Goal: Task Accomplishment & Management: Manage account settings

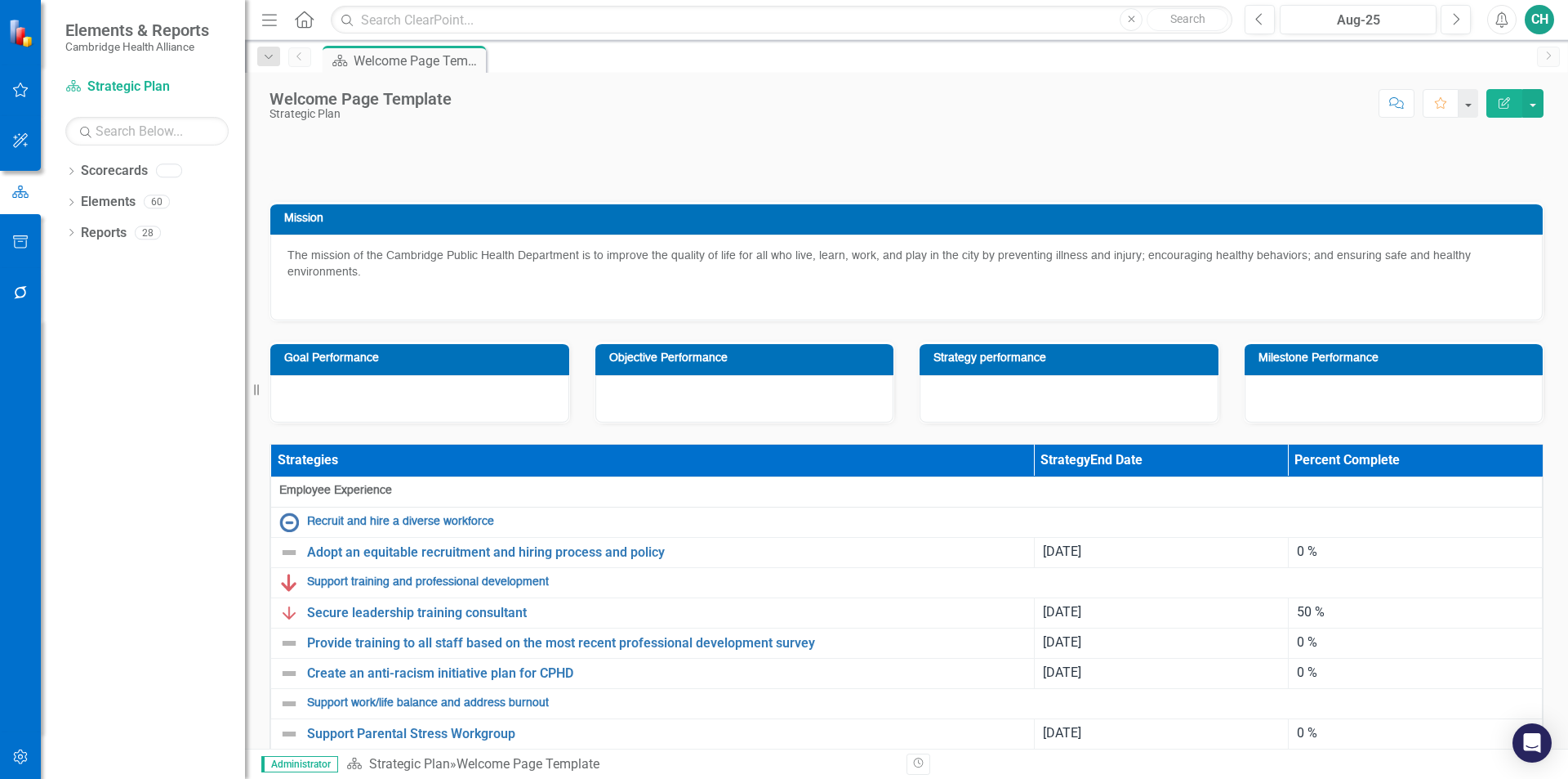
click at [267, 181] on div at bounding box center [906, 147] width 1298 height 68
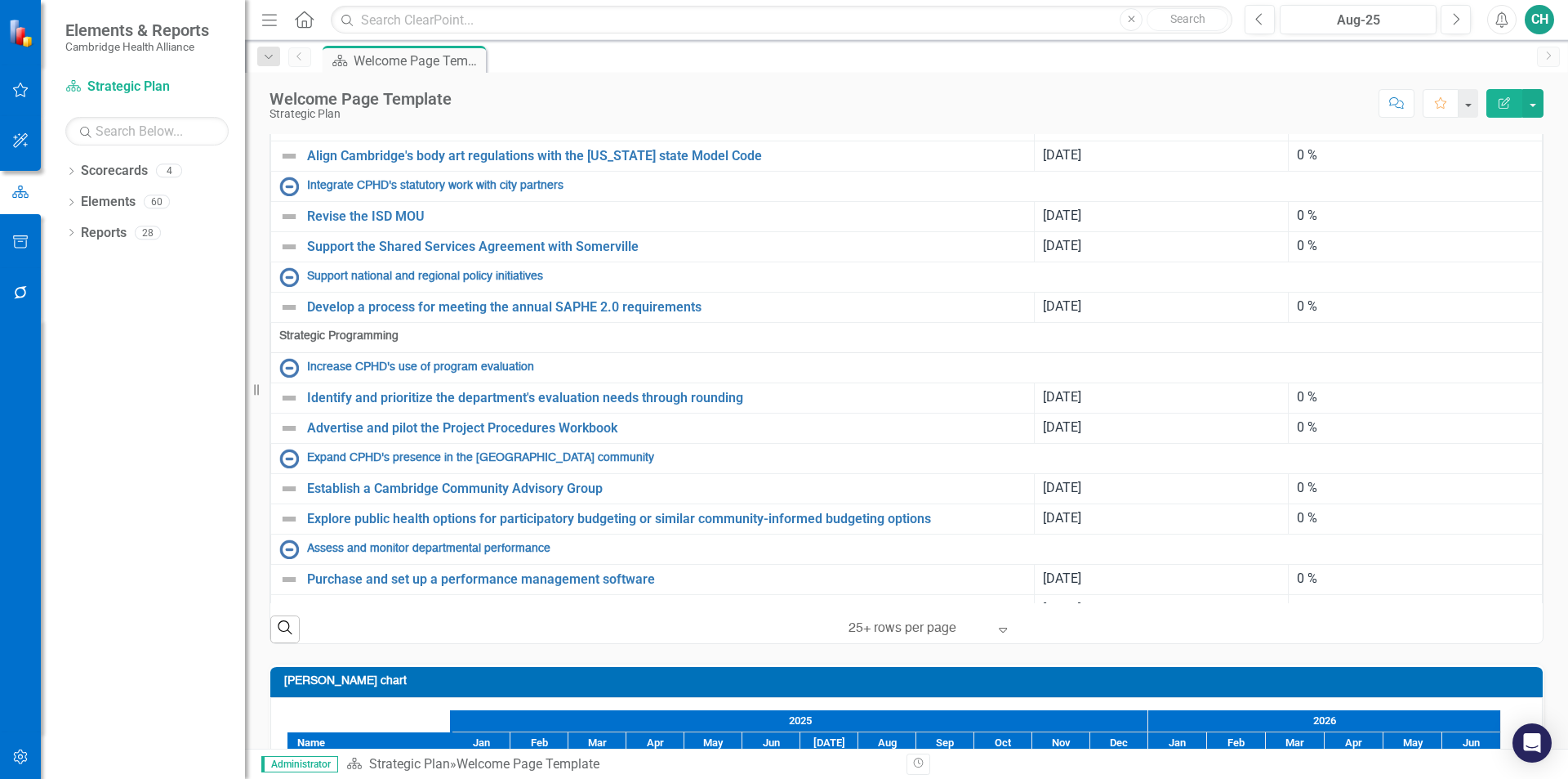
scroll to position [960, 0]
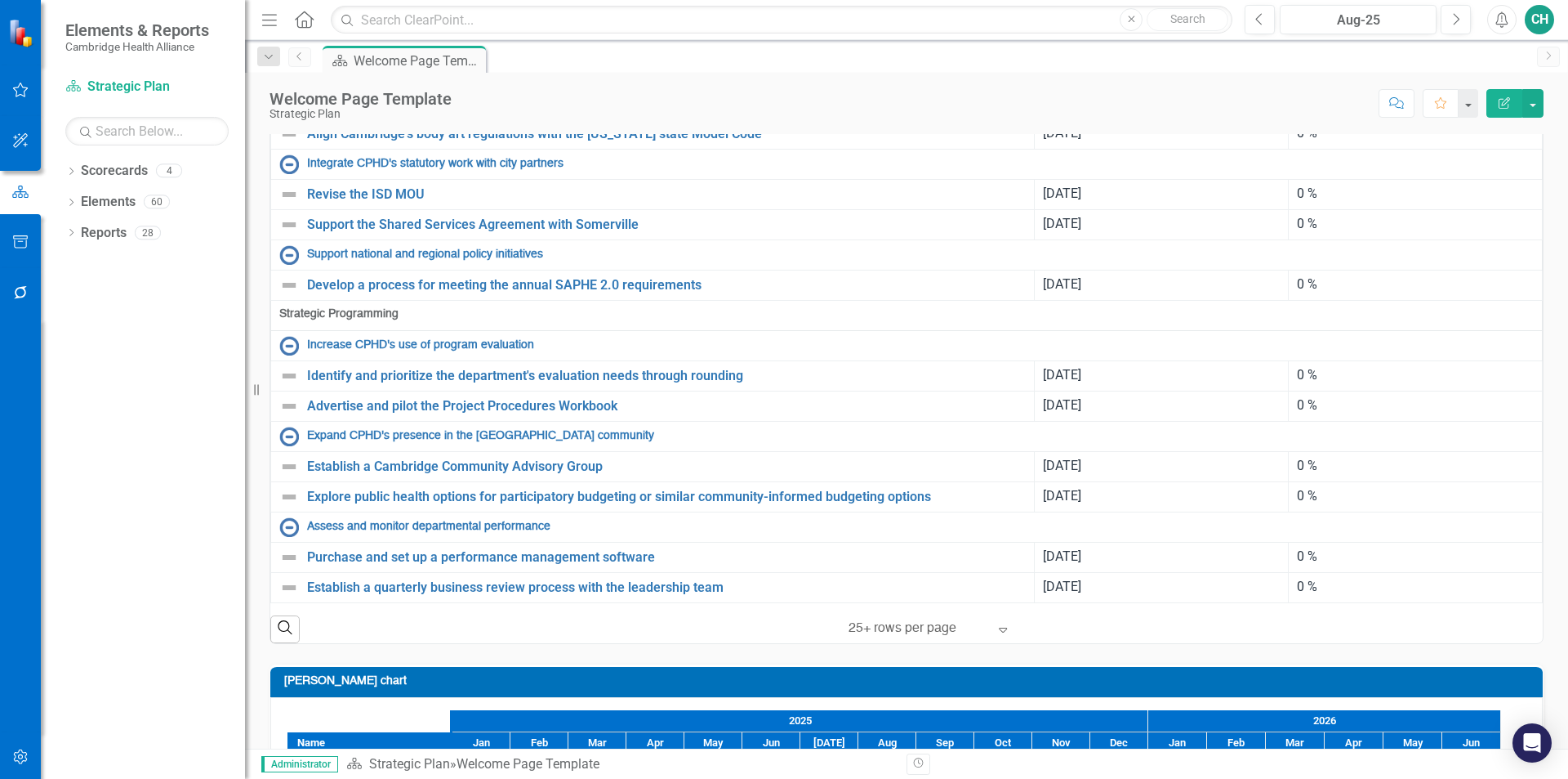
click at [302, 57] on icon "Previous" at bounding box center [300, 56] width 13 height 10
click at [76, 171] on icon "Dropdown" at bounding box center [71, 172] width 11 height 9
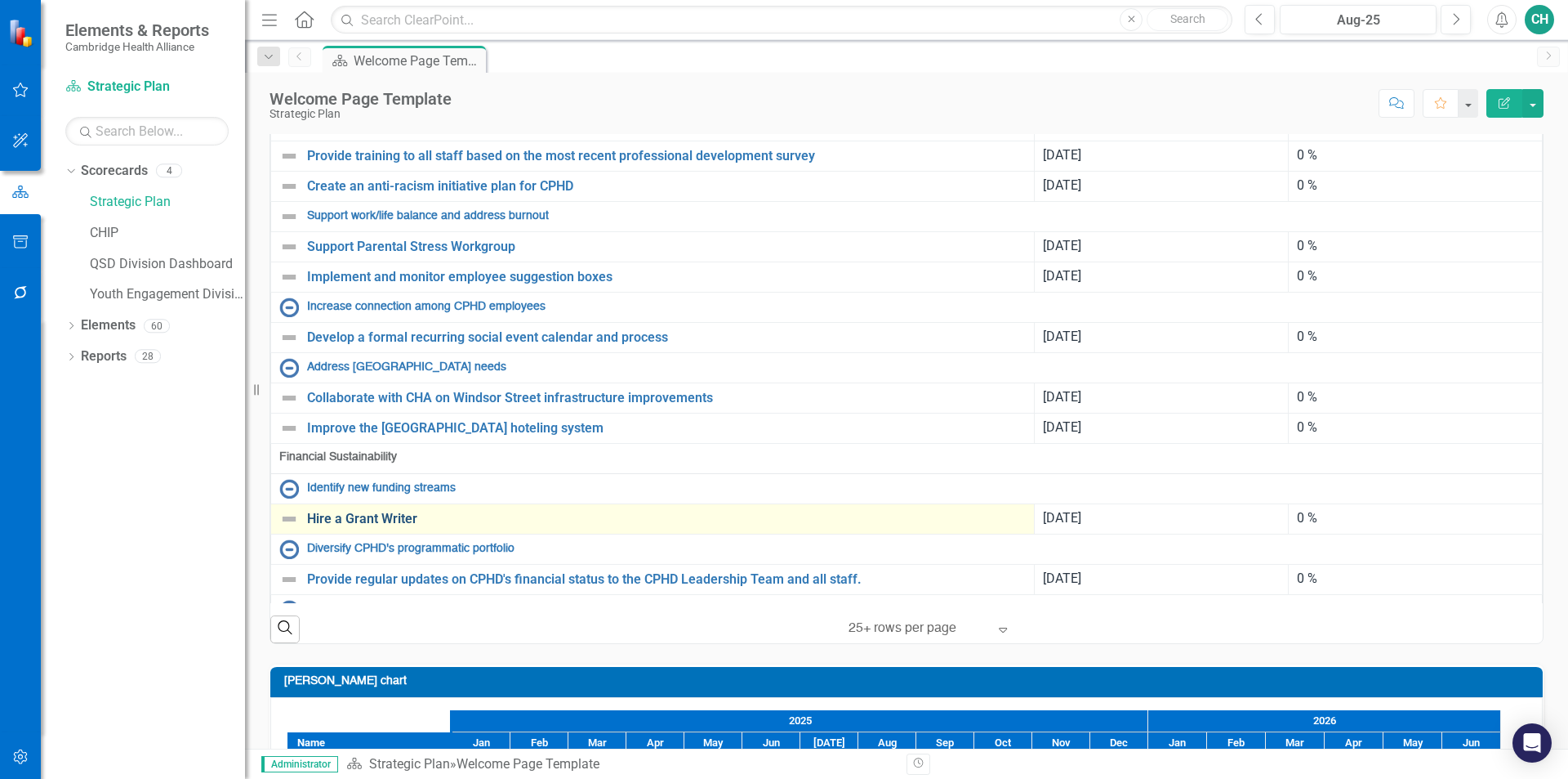
scroll to position [0, 0]
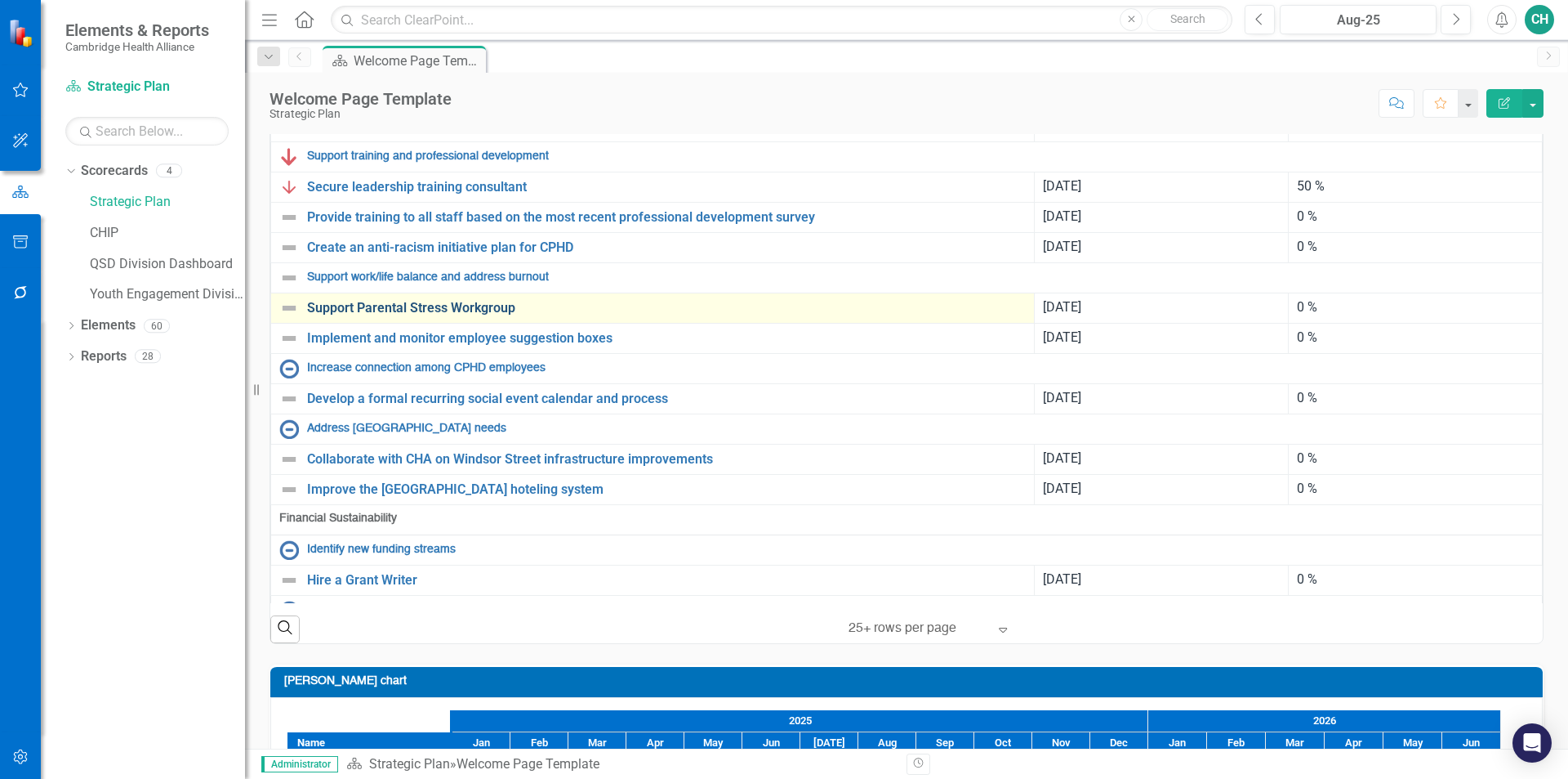
click at [377, 316] on link "Support Parental Stress Workgroup" at bounding box center [667, 308] width 719 height 15
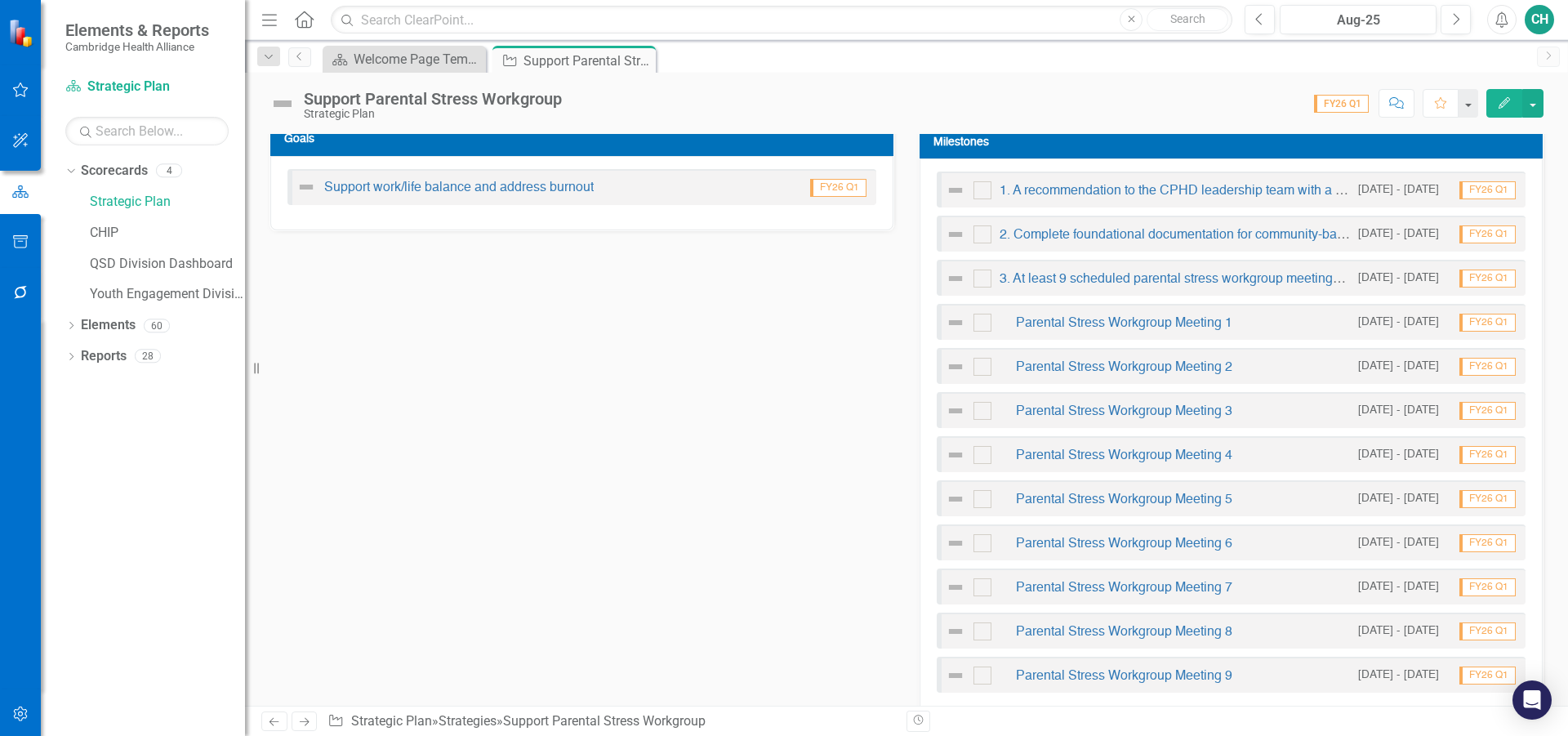
scroll to position [572, 0]
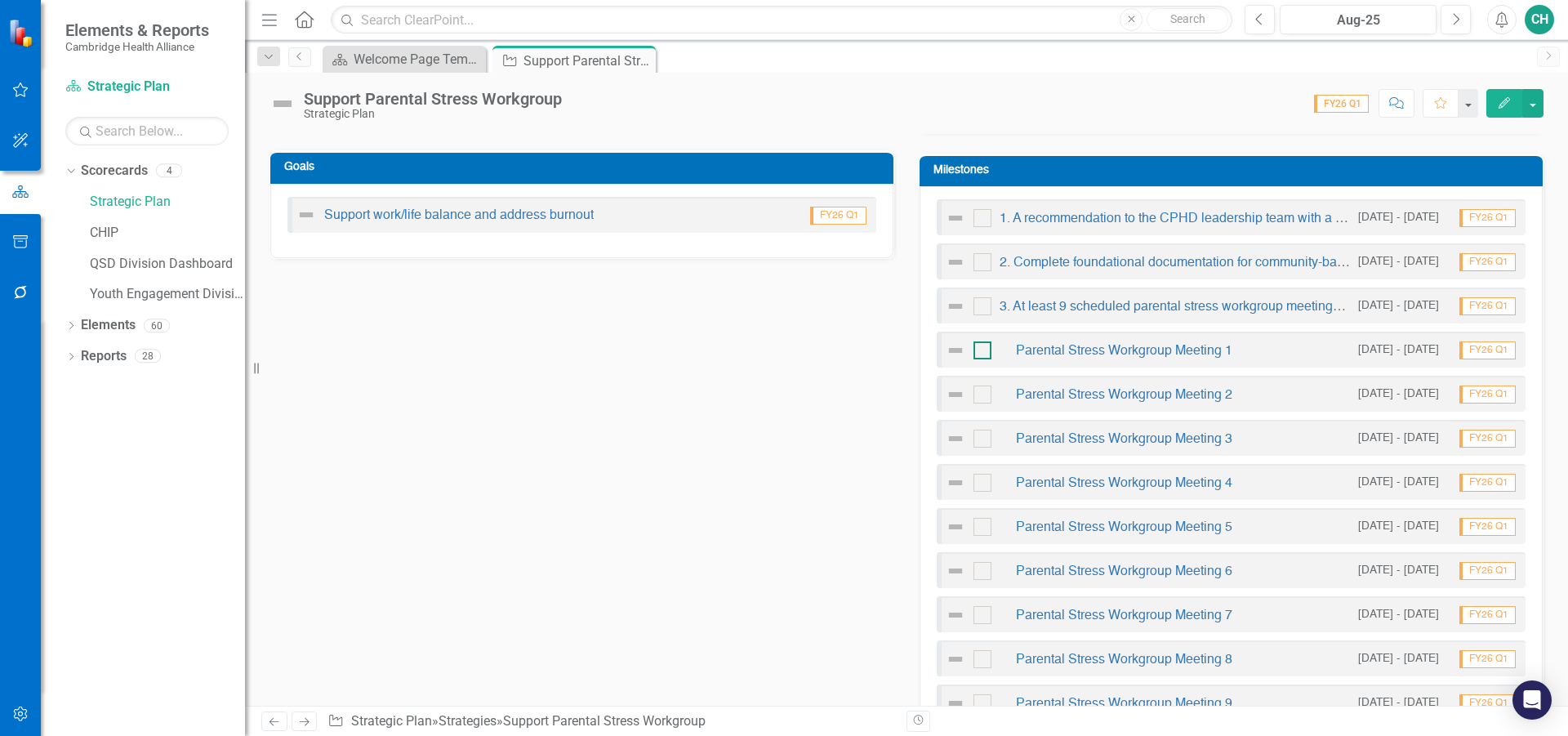
click at [984, 347] on div at bounding box center [982, 350] width 18 height 18
click at [984, 347] on input "checkbox" at bounding box center [978, 346] width 11 height 11
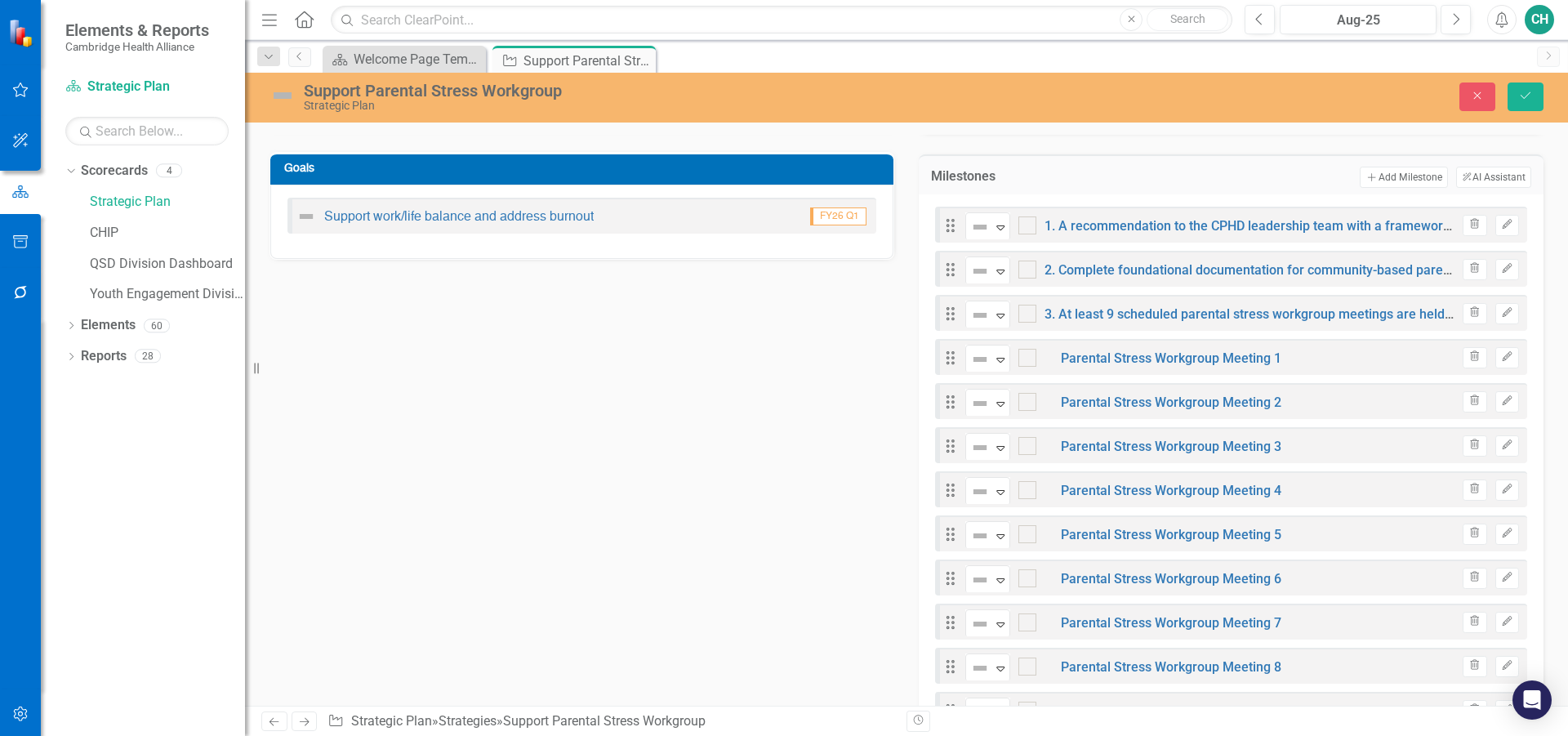
checkbox input "true"
click at [977, 394] on img at bounding box center [980, 404] width 20 height 20
click at [1027, 407] on div at bounding box center [1027, 402] width 18 height 18
click at [1027, 404] on input "checkbox" at bounding box center [1023, 398] width 11 height 11
checkbox input "true"
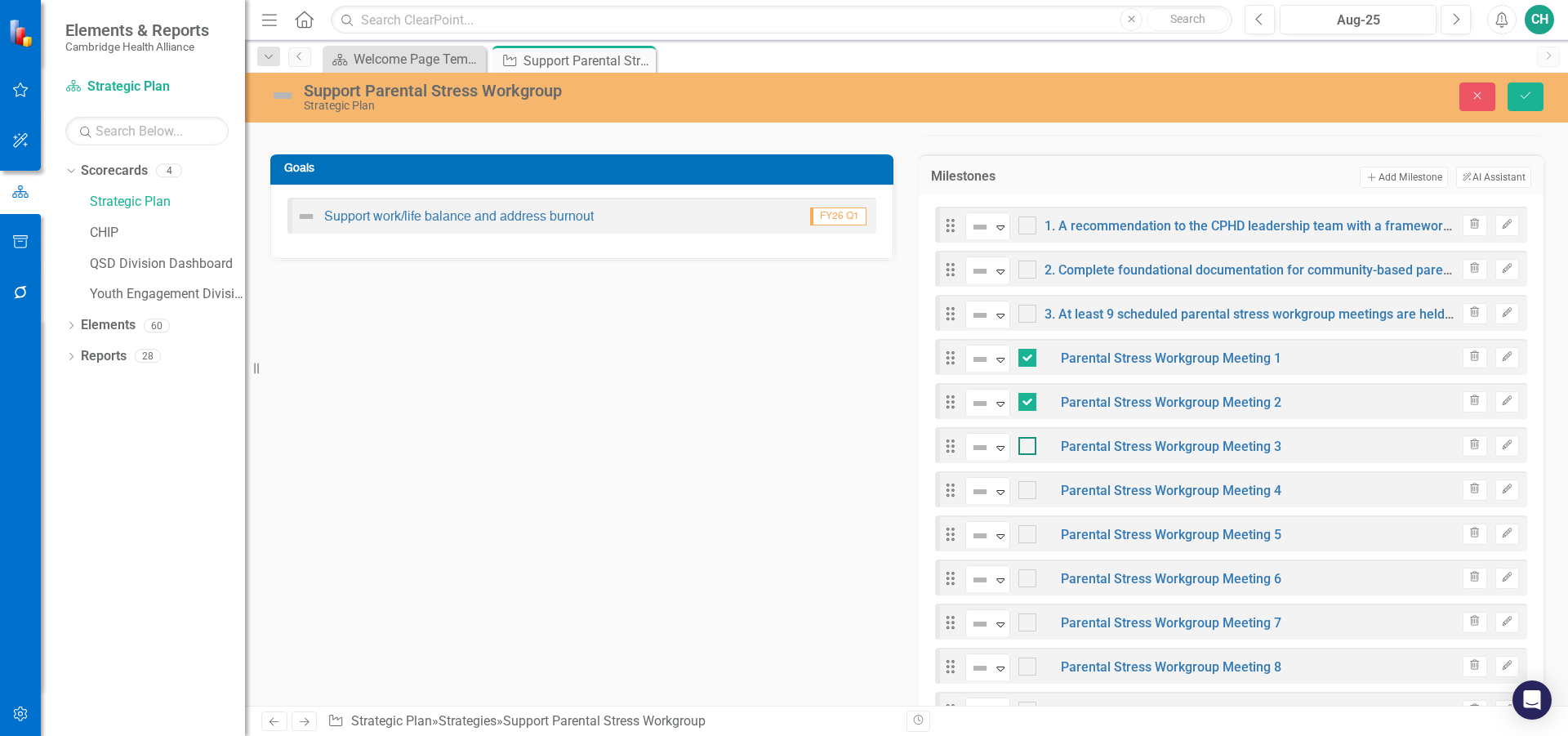
click at [1025, 441] on div at bounding box center [1027, 446] width 18 height 18
click at [1025, 441] on input "checkbox" at bounding box center [1023, 442] width 11 height 11
checkbox input "true"
click at [1028, 493] on div at bounding box center [1027, 490] width 18 height 18
click at [1028, 492] on input "checkbox" at bounding box center [1023, 486] width 11 height 11
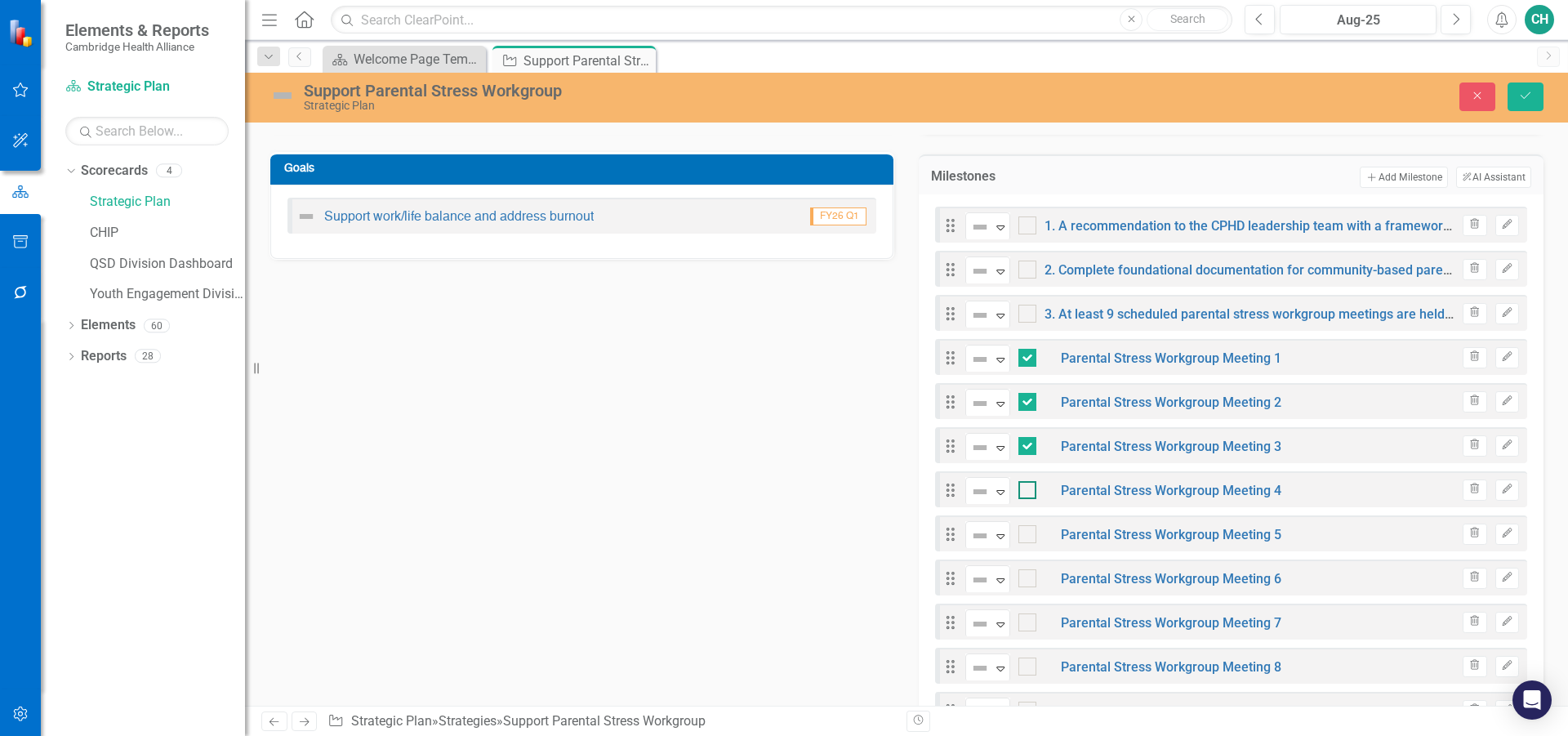
checkbox input "true"
click at [1025, 526] on div at bounding box center [1027, 534] width 18 height 18
click at [1025, 526] on input "checkbox" at bounding box center [1023, 530] width 11 height 11
checkbox input "true"
click at [1025, 578] on div at bounding box center [1027, 578] width 18 height 18
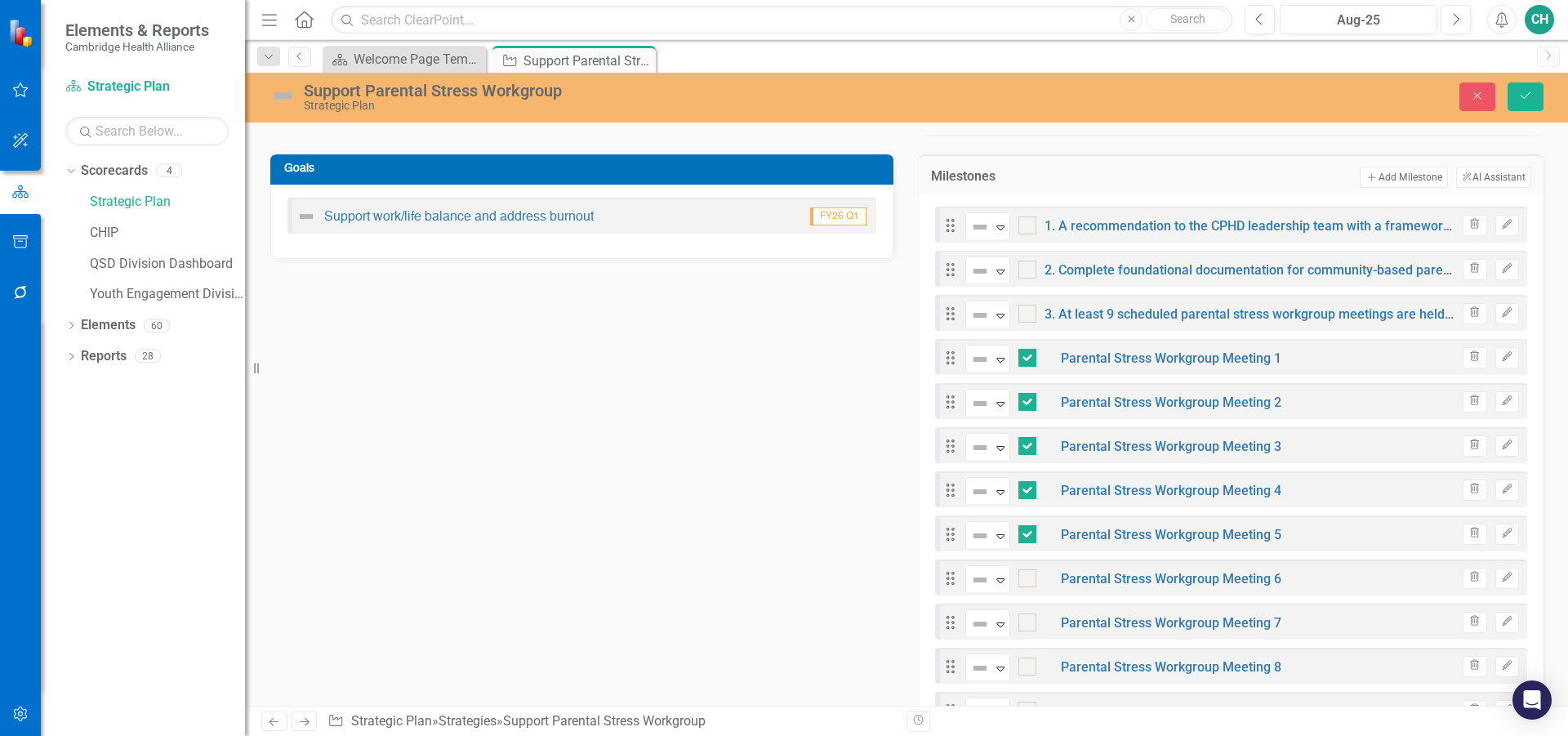
click at [1025, 578] on input "checkbox" at bounding box center [1023, 574] width 11 height 11
checkbox input "true"
click at [1018, 628] on div at bounding box center [1027, 622] width 18 height 18
click at [1018, 624] on input "checkbox" at bounding box center [1023, 618] width 11 height 11
checkbox input "true"
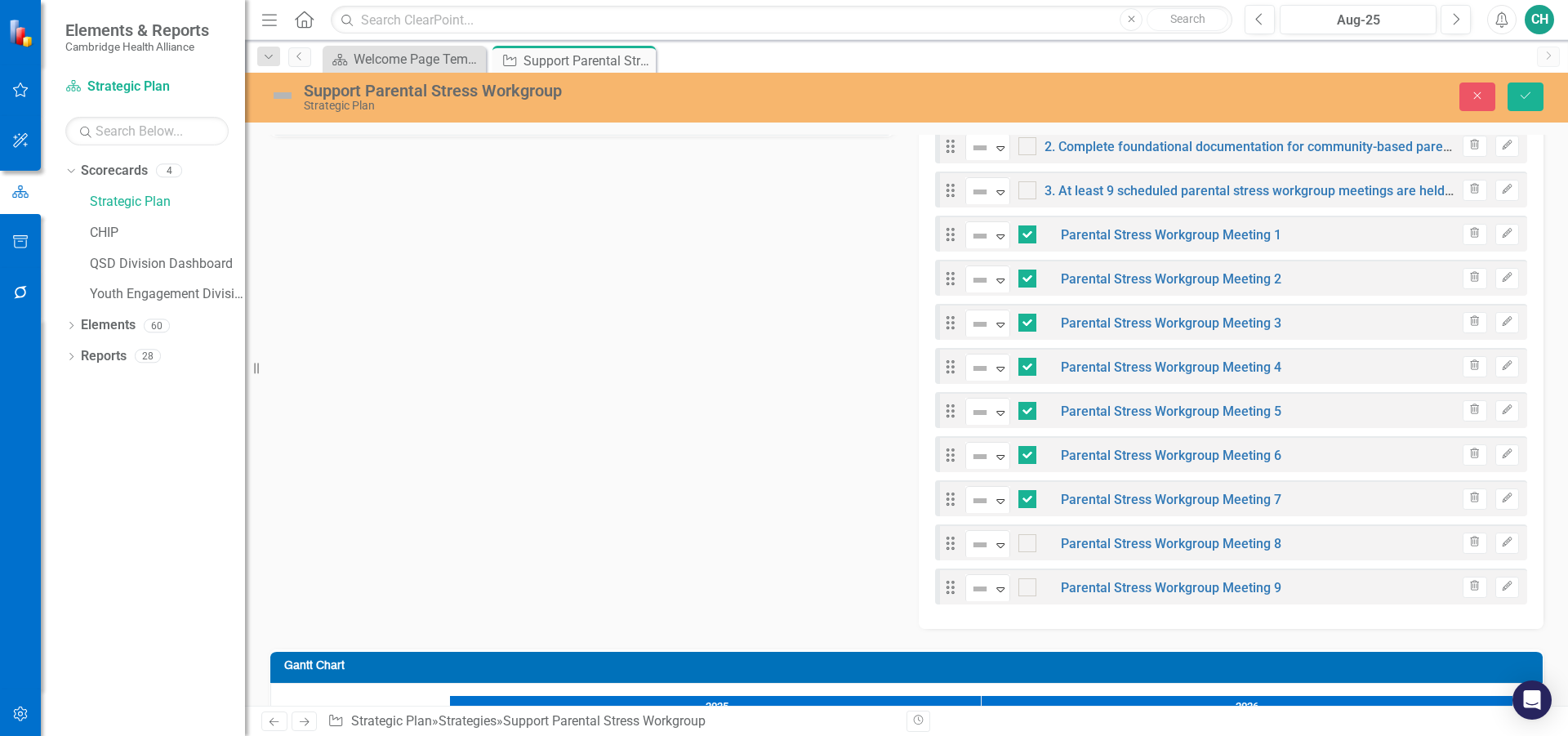
scroll to position [735, 0]
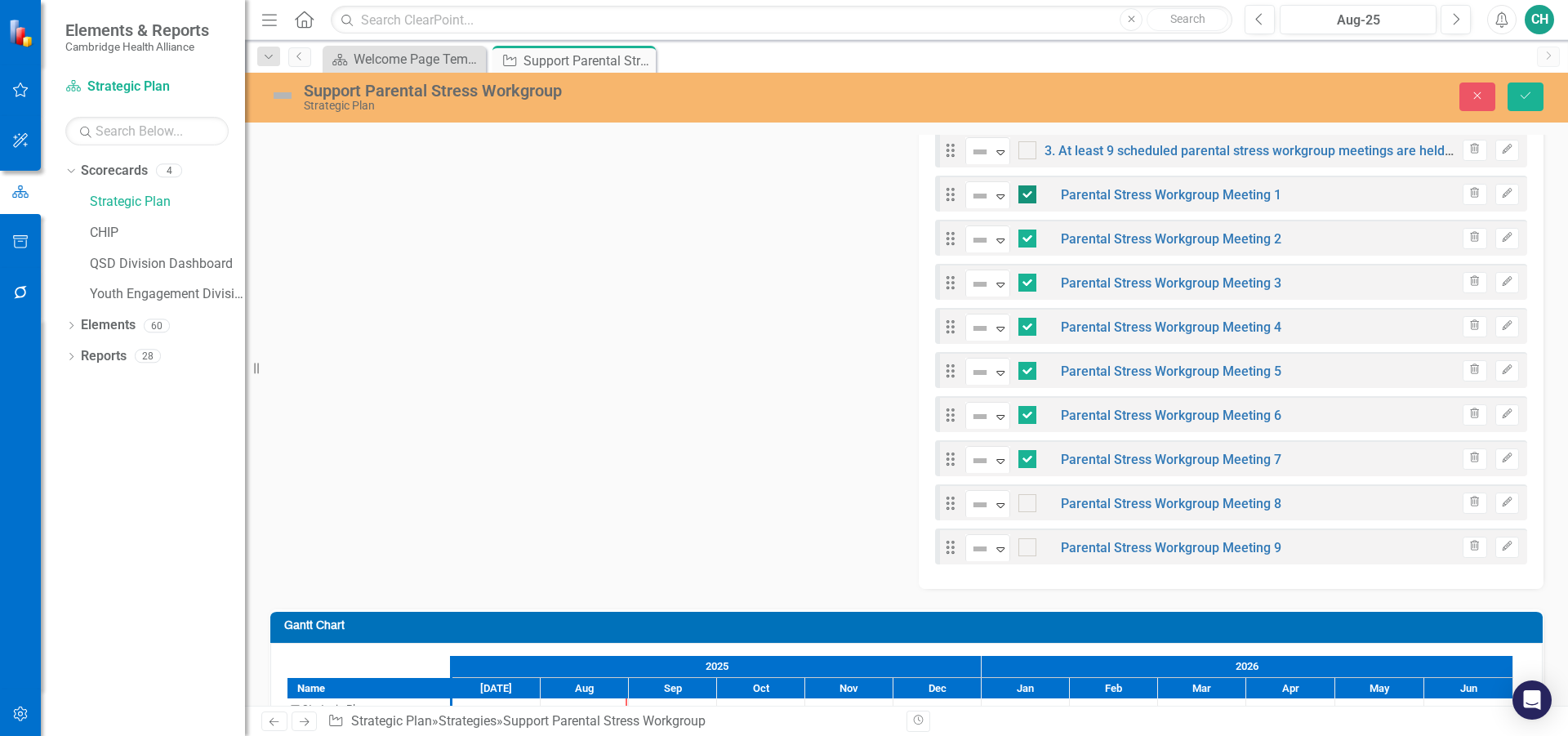
click at [1025, 195] on div at bounding box center [1027, 194] width 18 height 18
click at [1025, 195] on input "checkbox" at bounding box center [1023, 190] width 11 height 11
checkbox input "false"
click at [1024, 243] on div at bounding box center [1027, 239] width 18 height 18
click at [1024, 240] on input "checkbox" at bounding box center [1023, 234] width 11 height 11
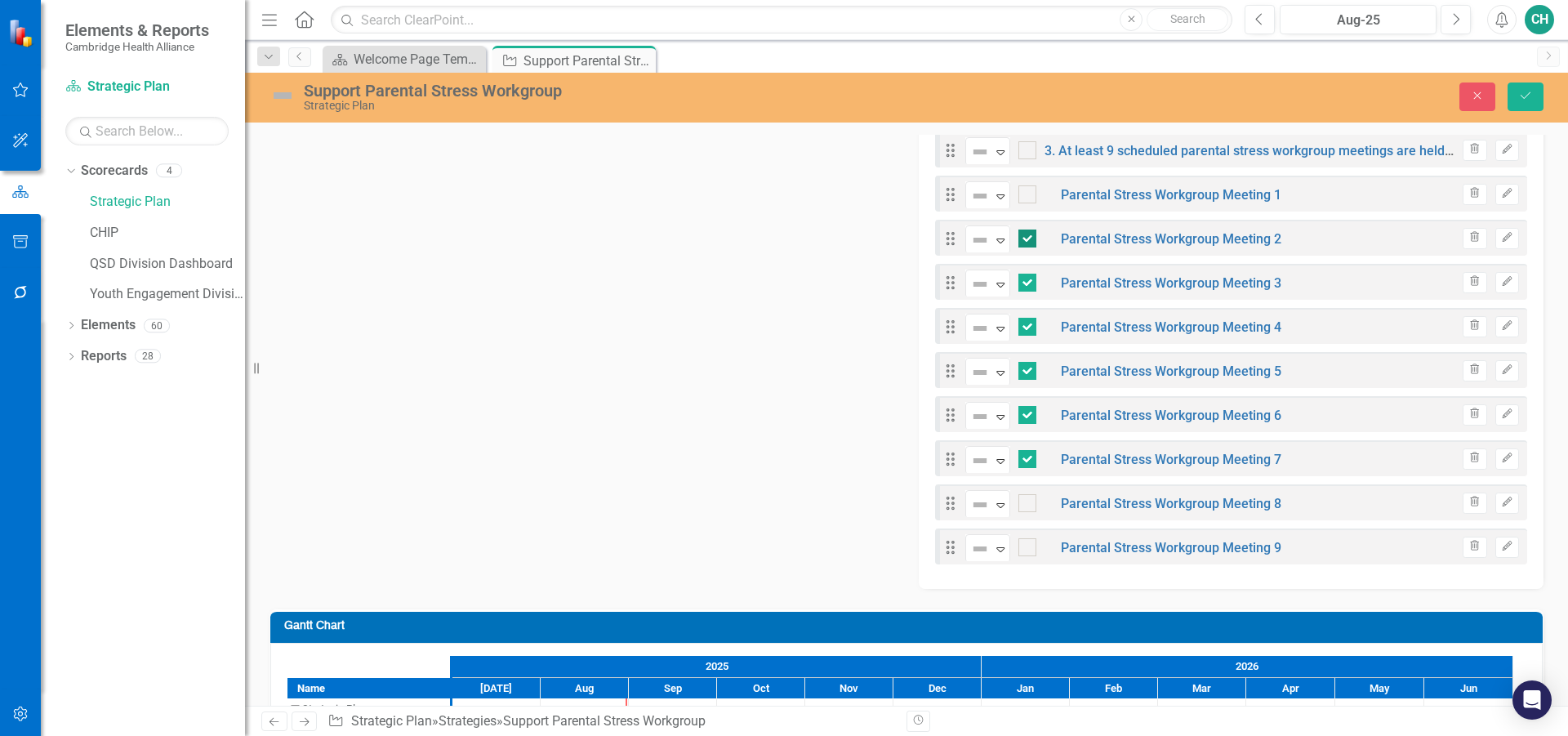
checkbox input "false"
click at [1025, 278] on div at bounding box center [1027, 283] width 18 height 18
click at [1025, 278] on input "checkbox" at bounding box center [1023, 279] width 11 height 11
checkbox input "false"
click at [1020, 328] on input "checkbox" at bounding box center [1023, 323] width 11 height 11
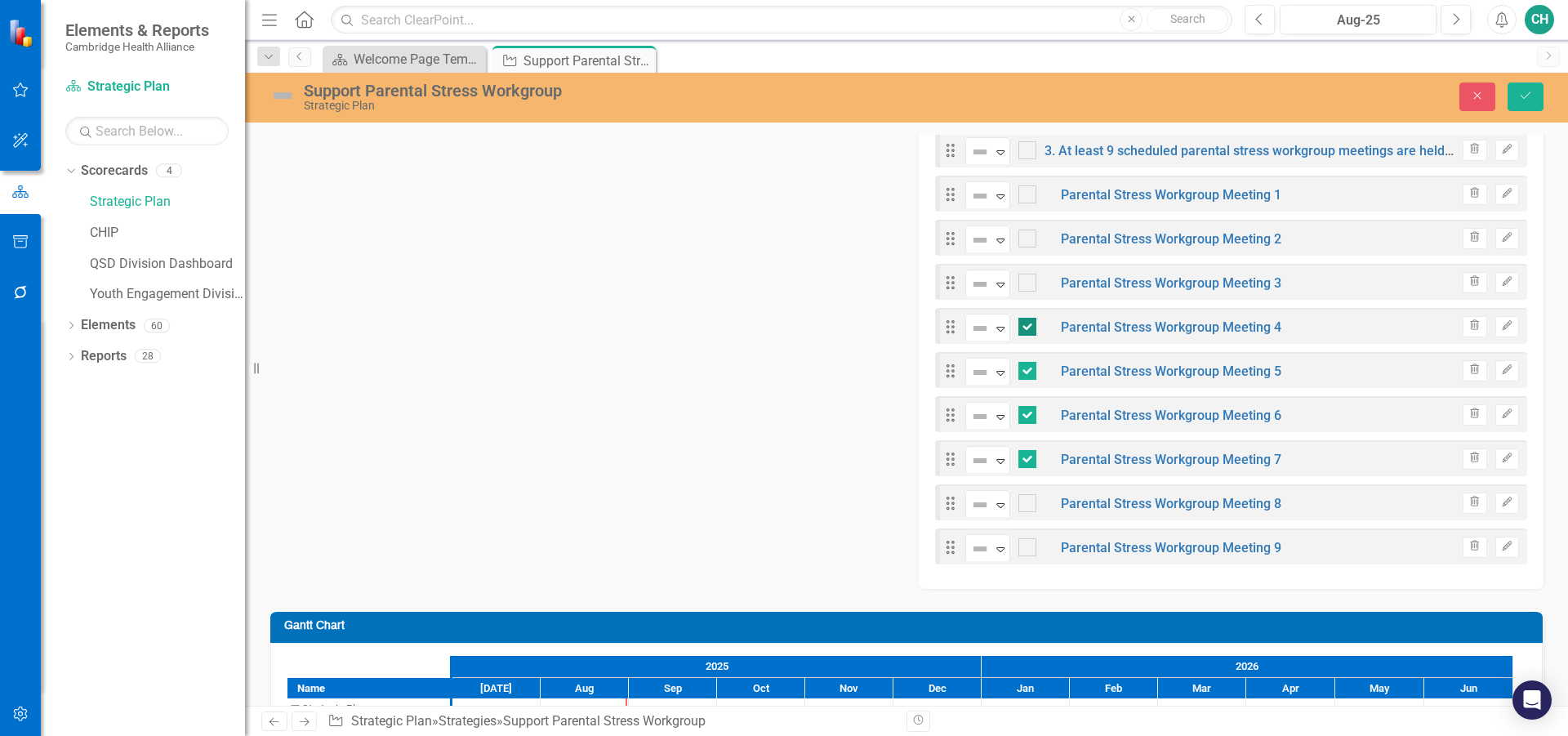
checkbox input "false"
click at [1024, 372] on div at bounding box center [1027, 371] width 18 height 18
click at [1024, 372] on input "checkbox" at bounding box center [1023, 367] width 11 height 11
checkbox input "false"
click at [1029, 416] on div at bounding box center [1027, 415] width 18 height 18
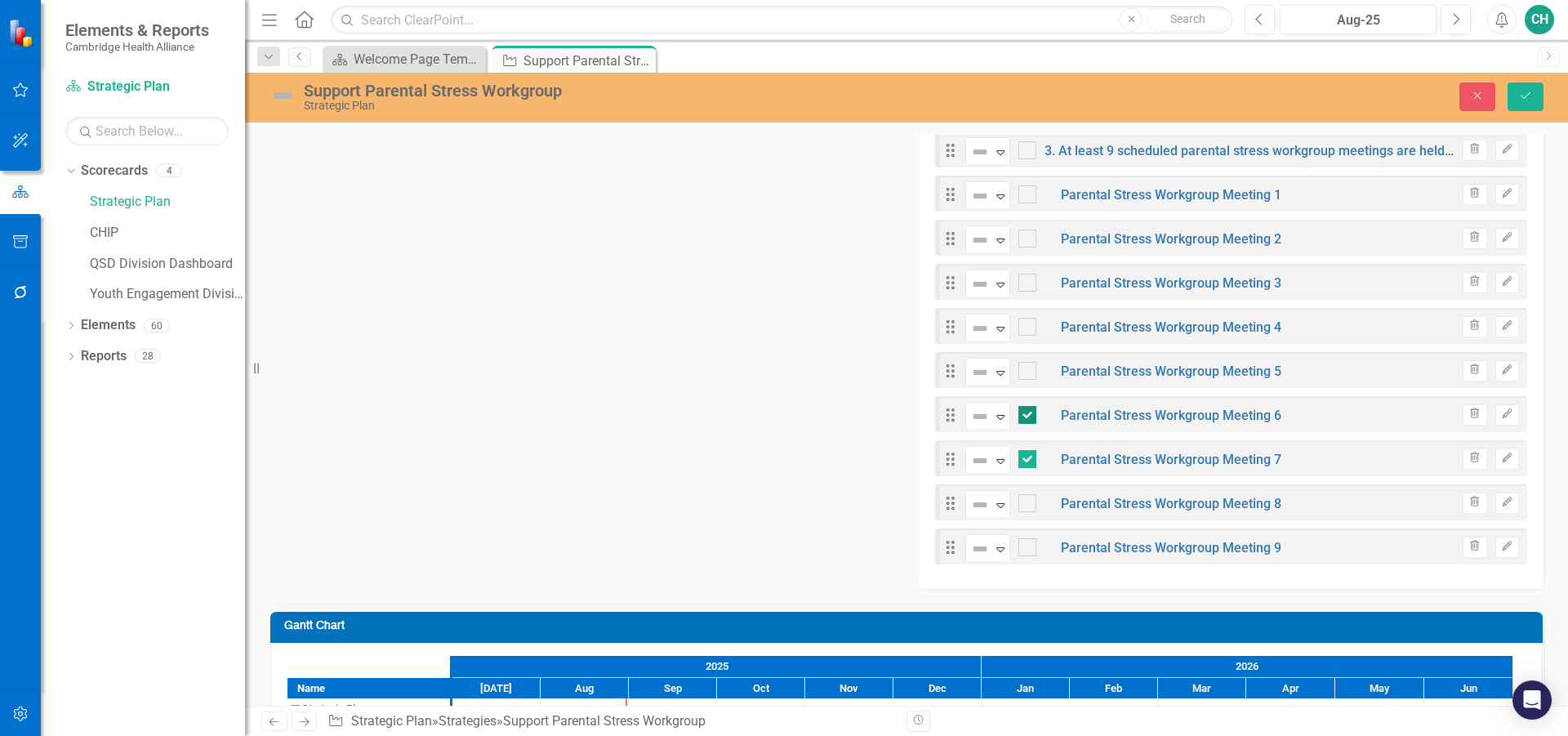
click at [1029, 416] on input "checkbox" at bounding box center [1023, 411] width 11 height 11
checkbox input "false"
click at [1028, 460] on div at bounding box center [1027, 459] width 18 height 18
click at [1028, 460] on input "checkbox" at bounding box center [1023, 455] width 11 height 11
checkbox input "false"
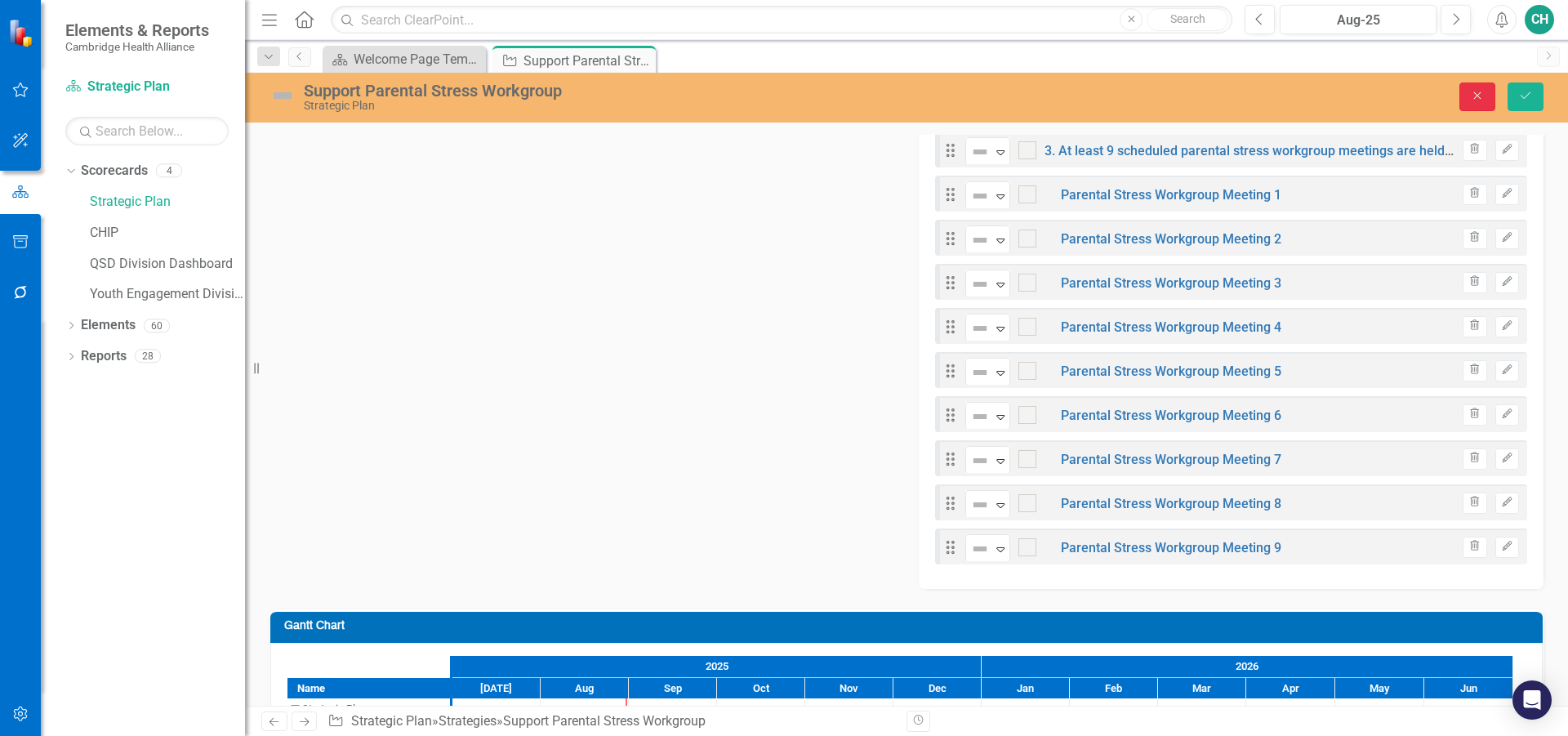
click at [1470, 107] on button "Close" at bounding box center [1477, 96] width 36 height 29
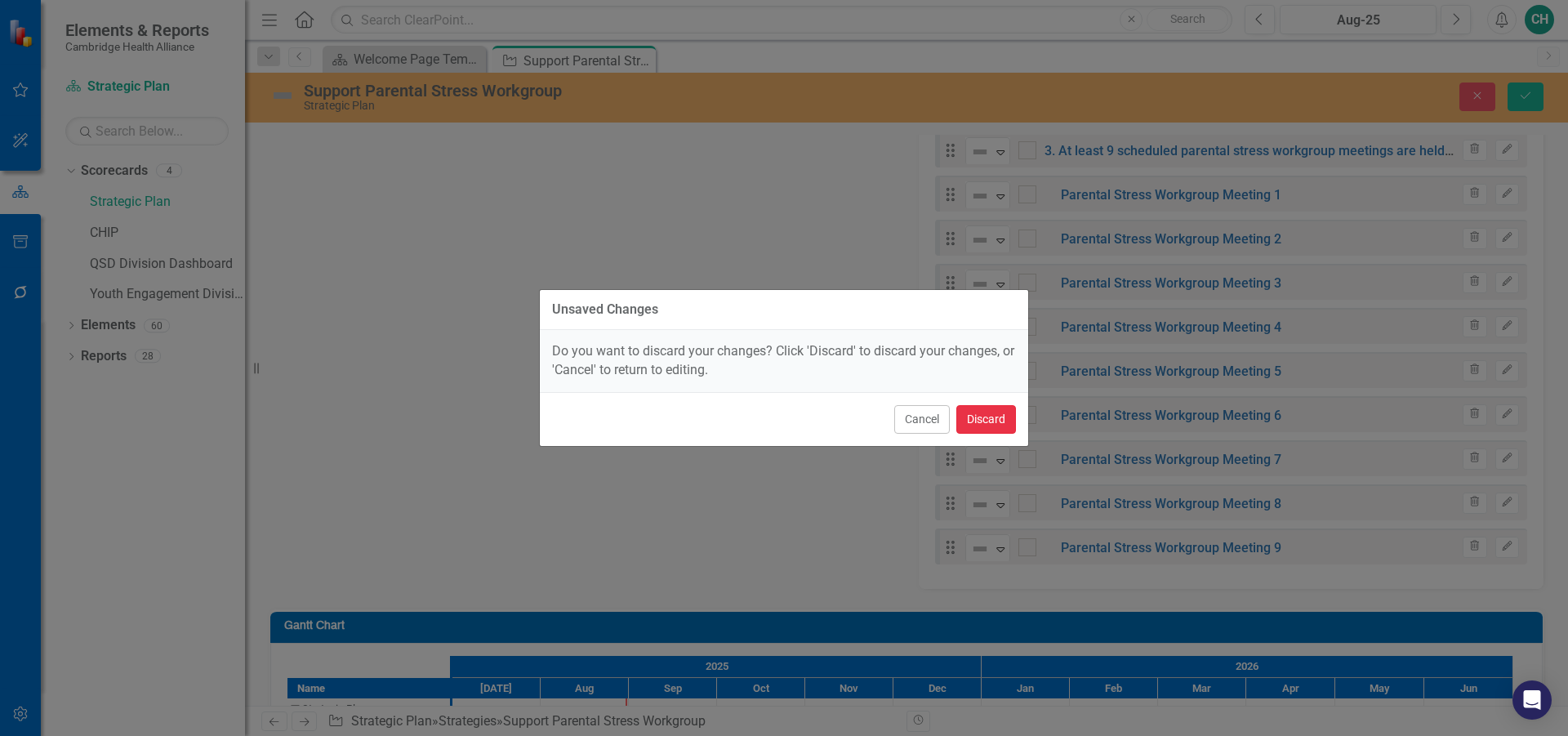
click at [999, 419] on button "Discard" at bounding box center [985, 419] width 60 height 29
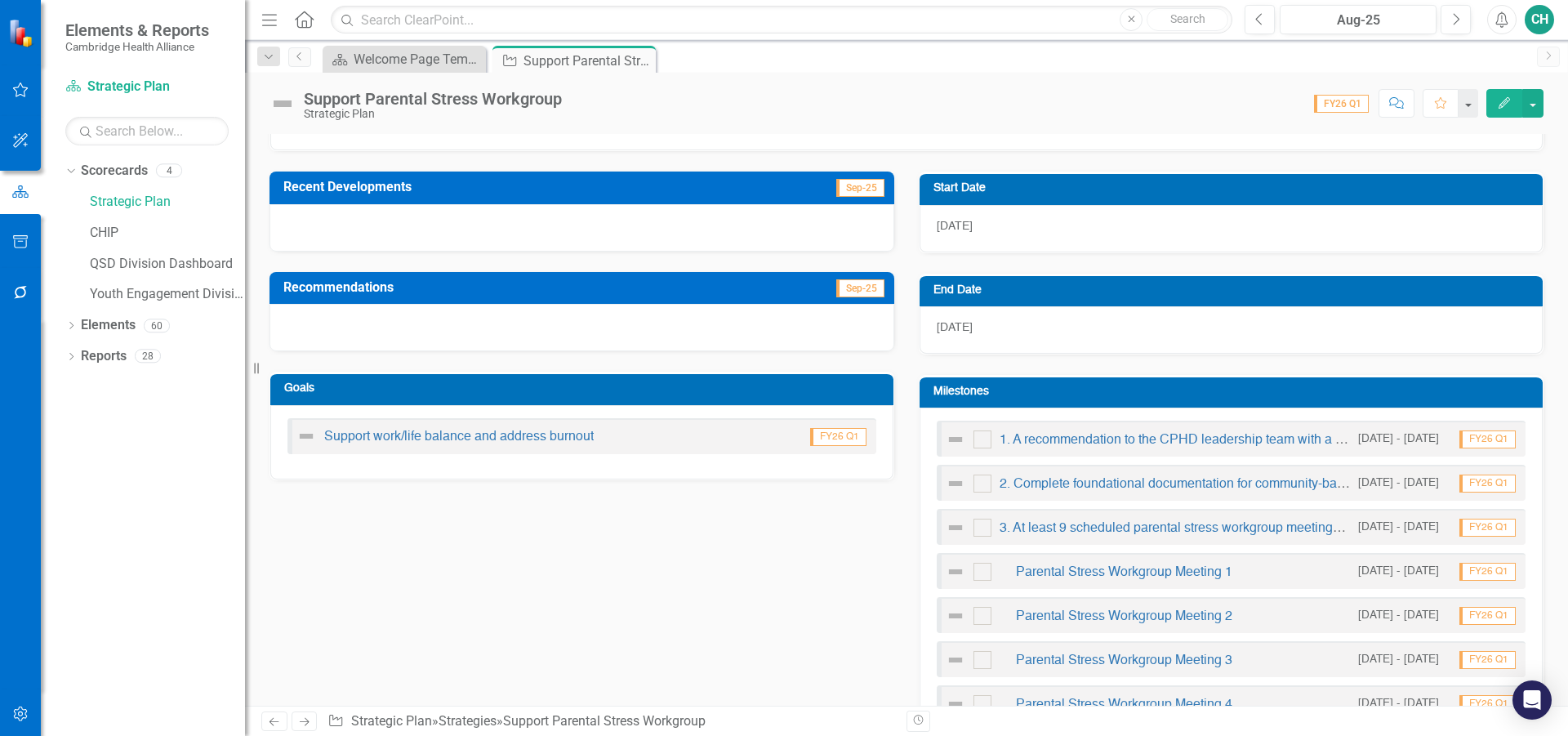
scroll to position [156, 0]
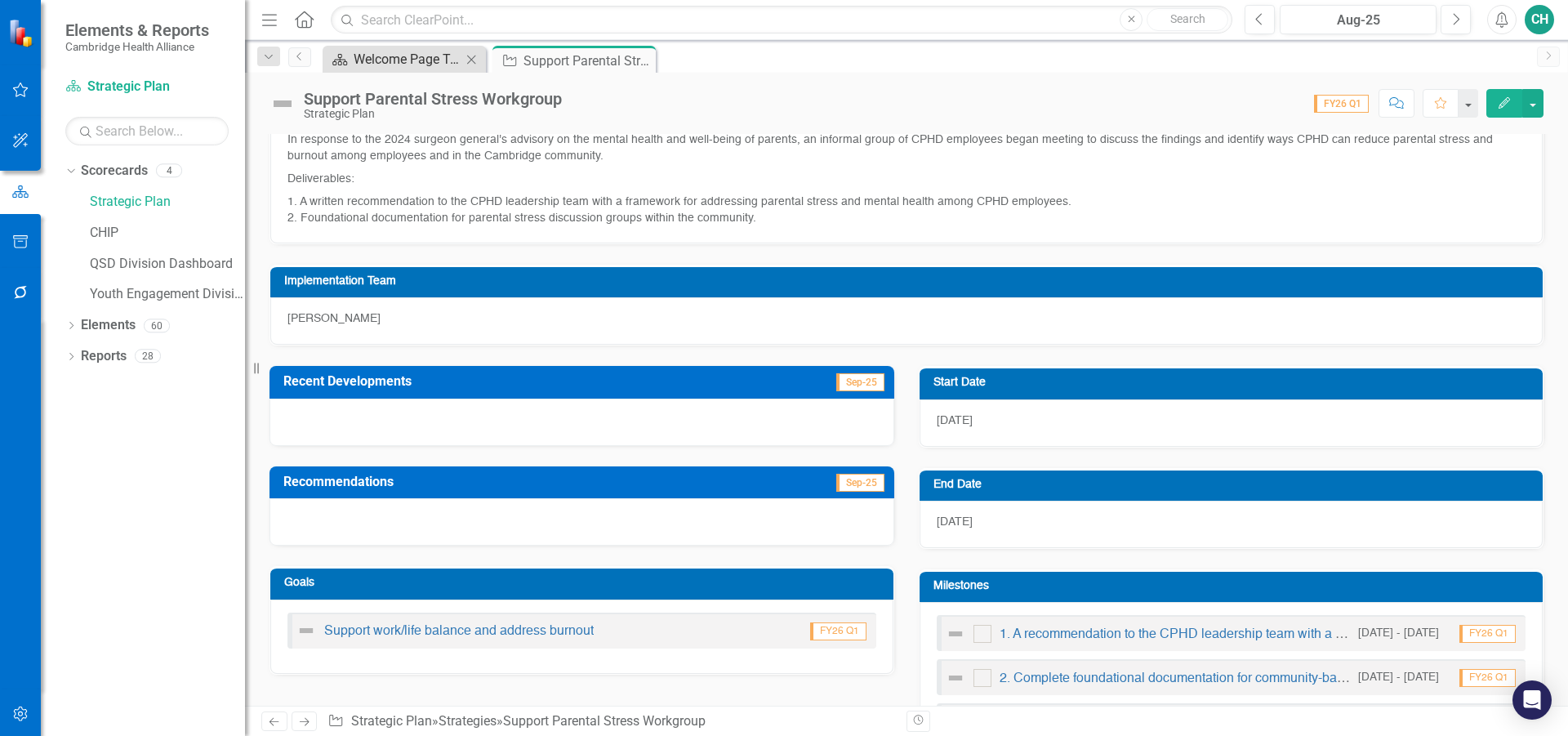
click at [427, 57] on div "Welcome Page Template" at bounding box center [408, 59] width 108 height 20
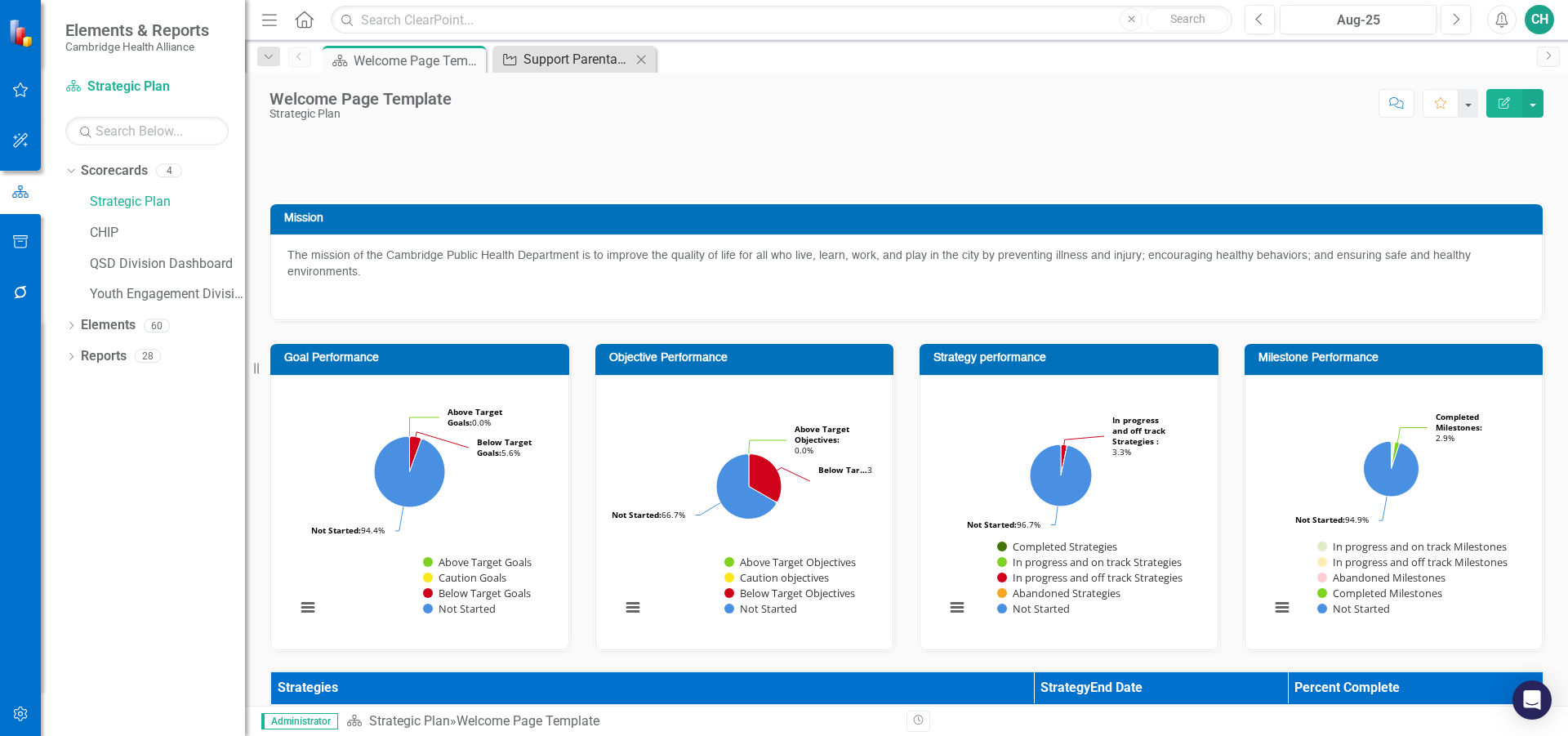
click at [577, 52] on div "Support Parental Stress Workgroup" at bounding box center [578, 59] width 108 height 20
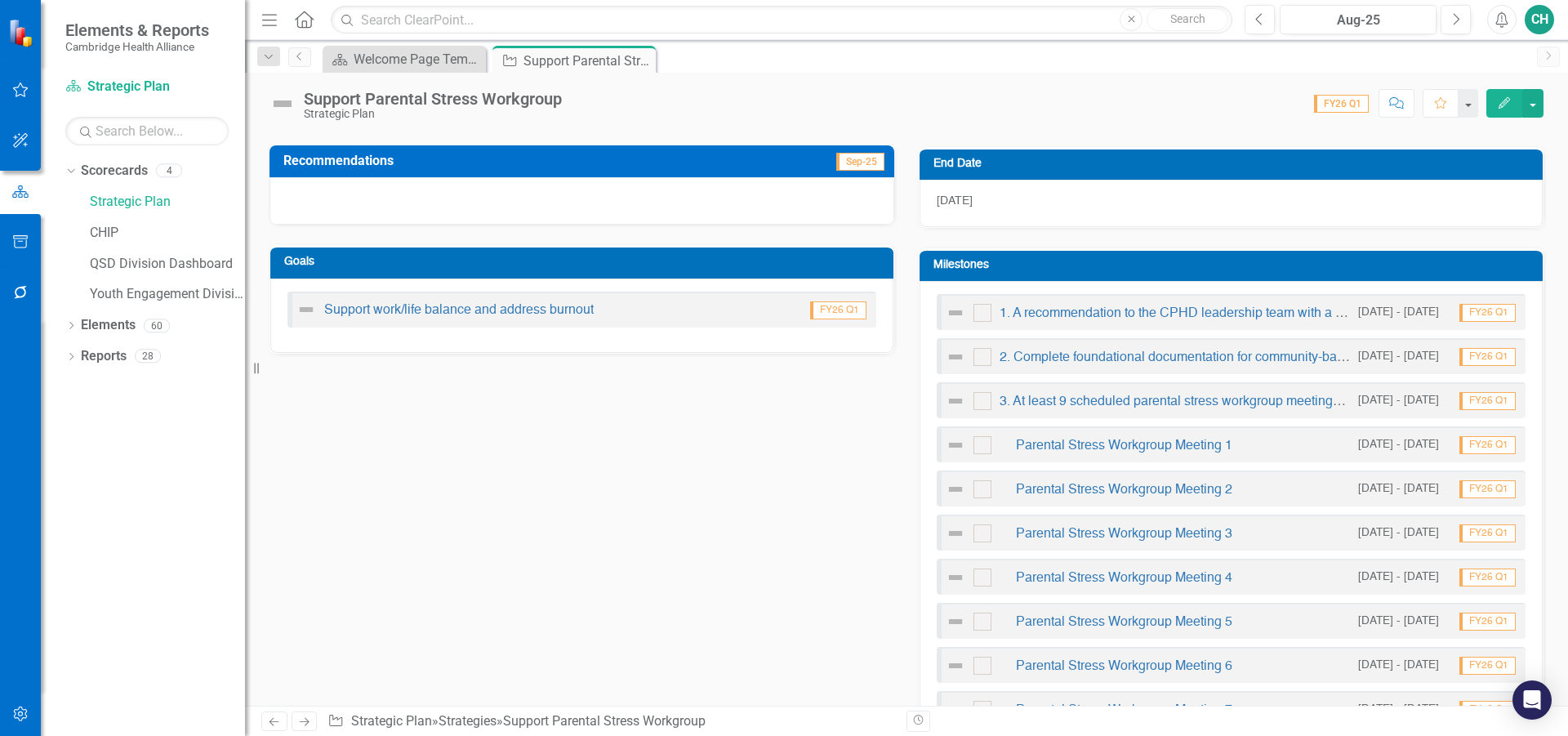
scroll to position [490, 0]
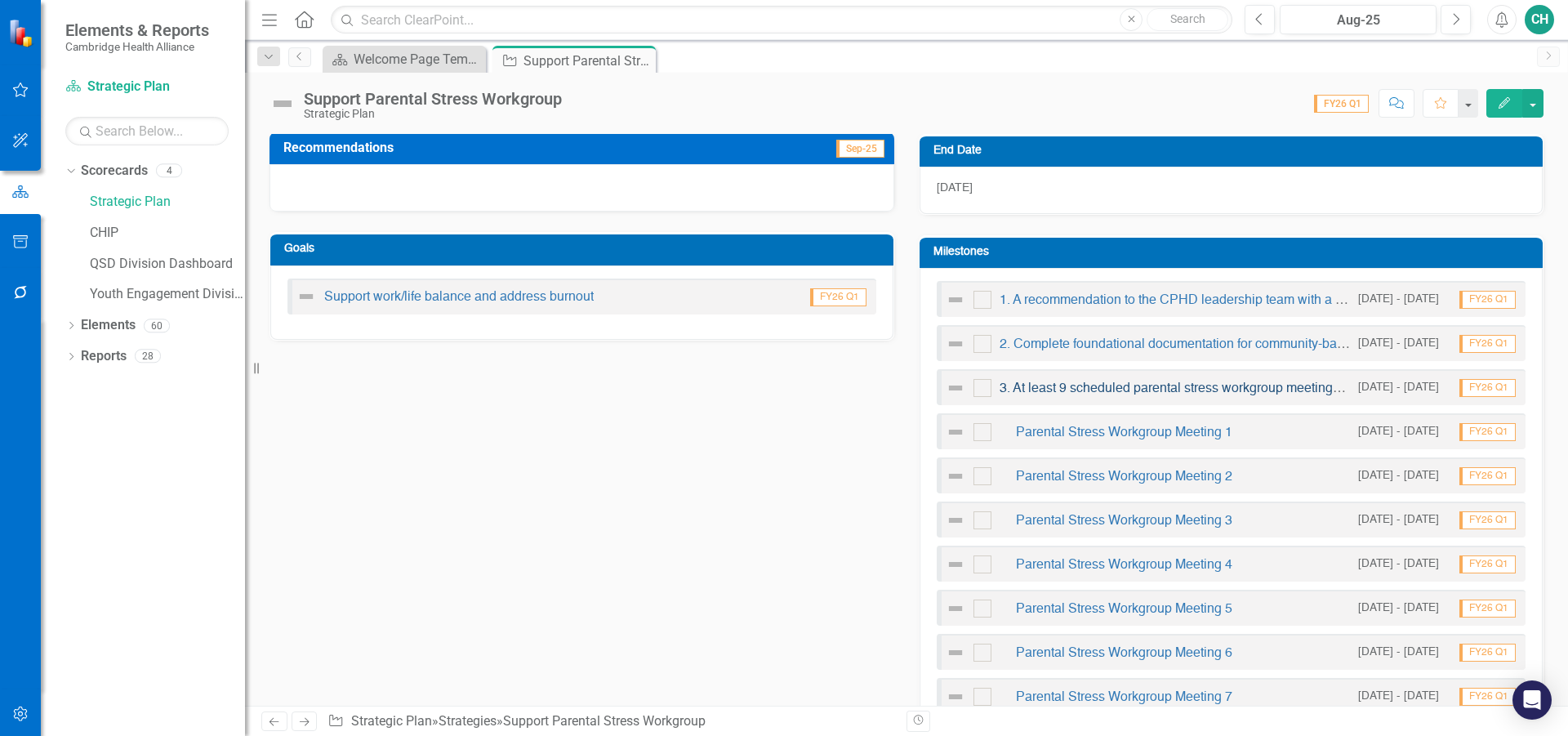
click at [1200, 384] on link "3. At least 9 scheduled parental stress workgroup meetings are held in FY26" at bounding box center [1219, 389] width 440 height 13
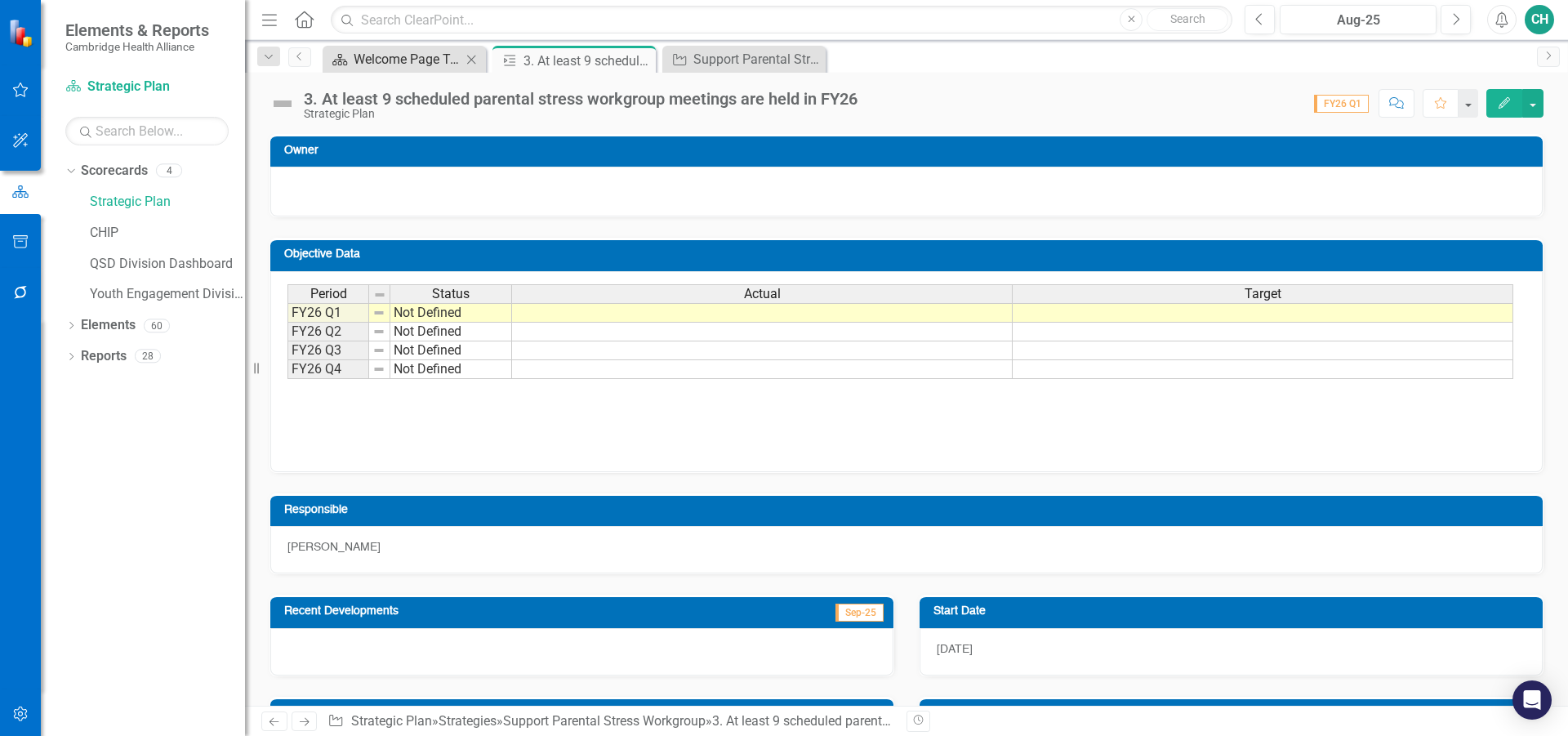
click at [401, 66] on div "Welcome Page Template" at bounding box center [408, 59] width 108 height 20
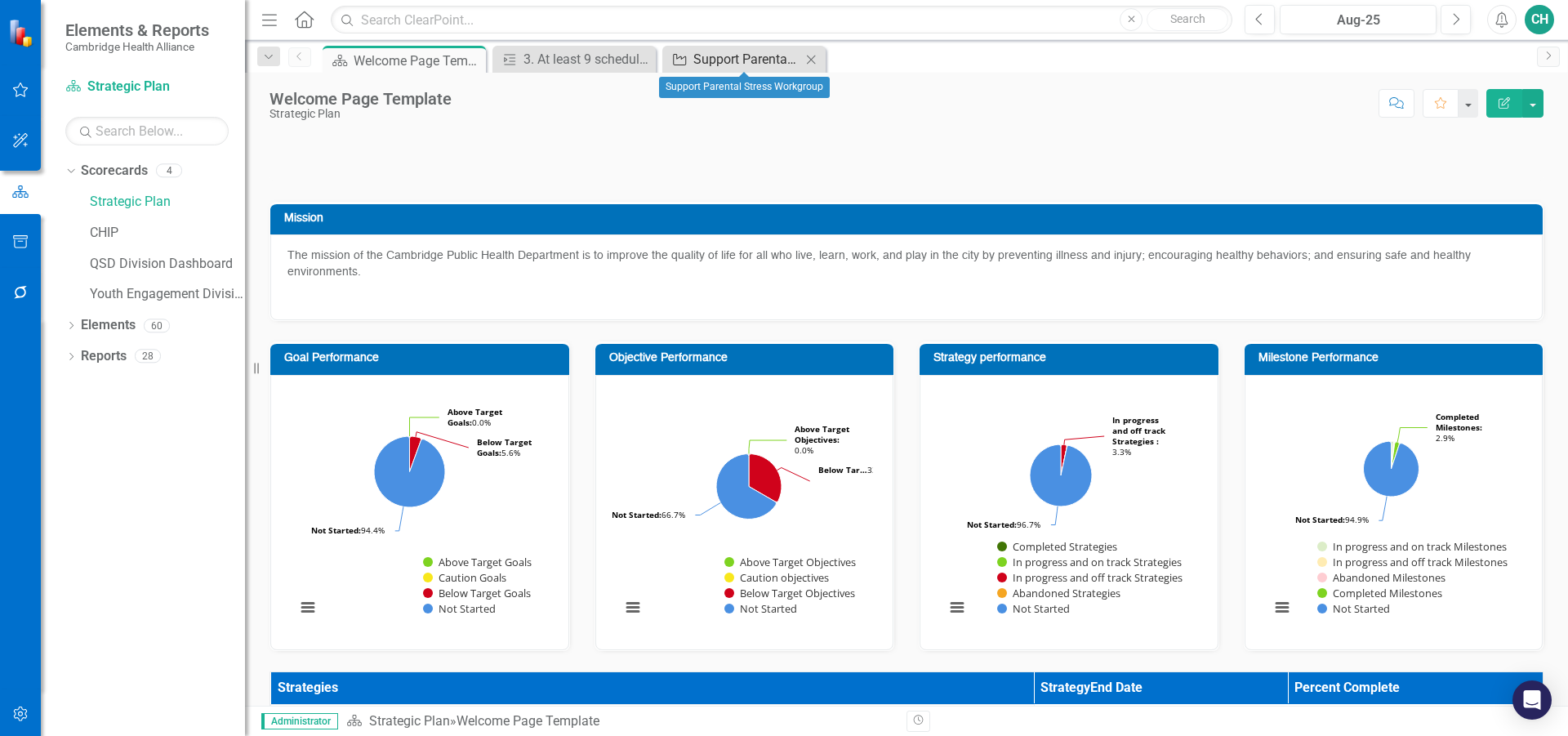
click at [744, 57] on div "Support Parental Stress Workgroup" at bounding box center [748, 59] width 108 height 20
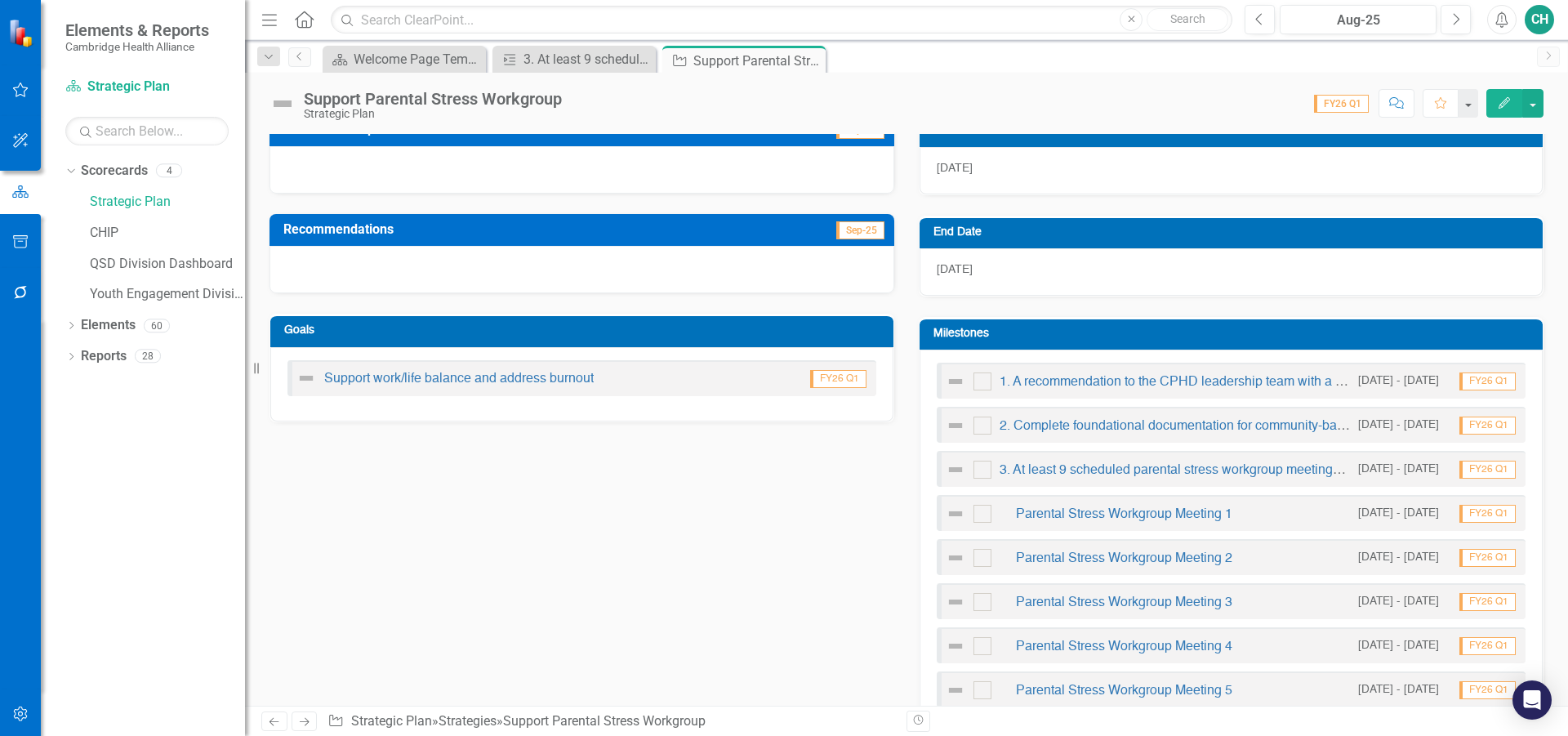
scroll to position [653, 0]
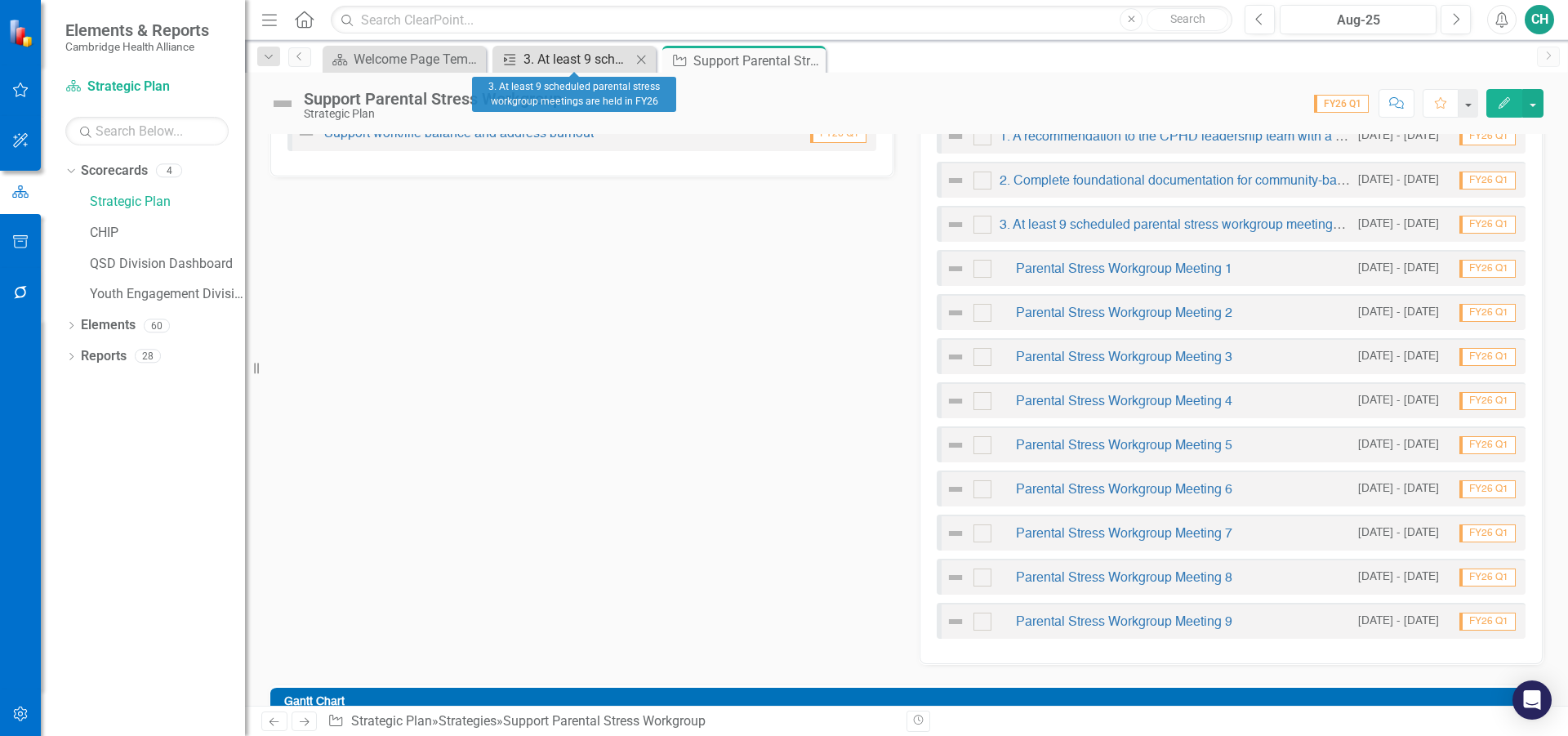
click at [571, 55] on div "3. At least 9 scheduled parental stress workgroup meetings are held in FY26" at bounding box center [578, 59] width 108 height 20
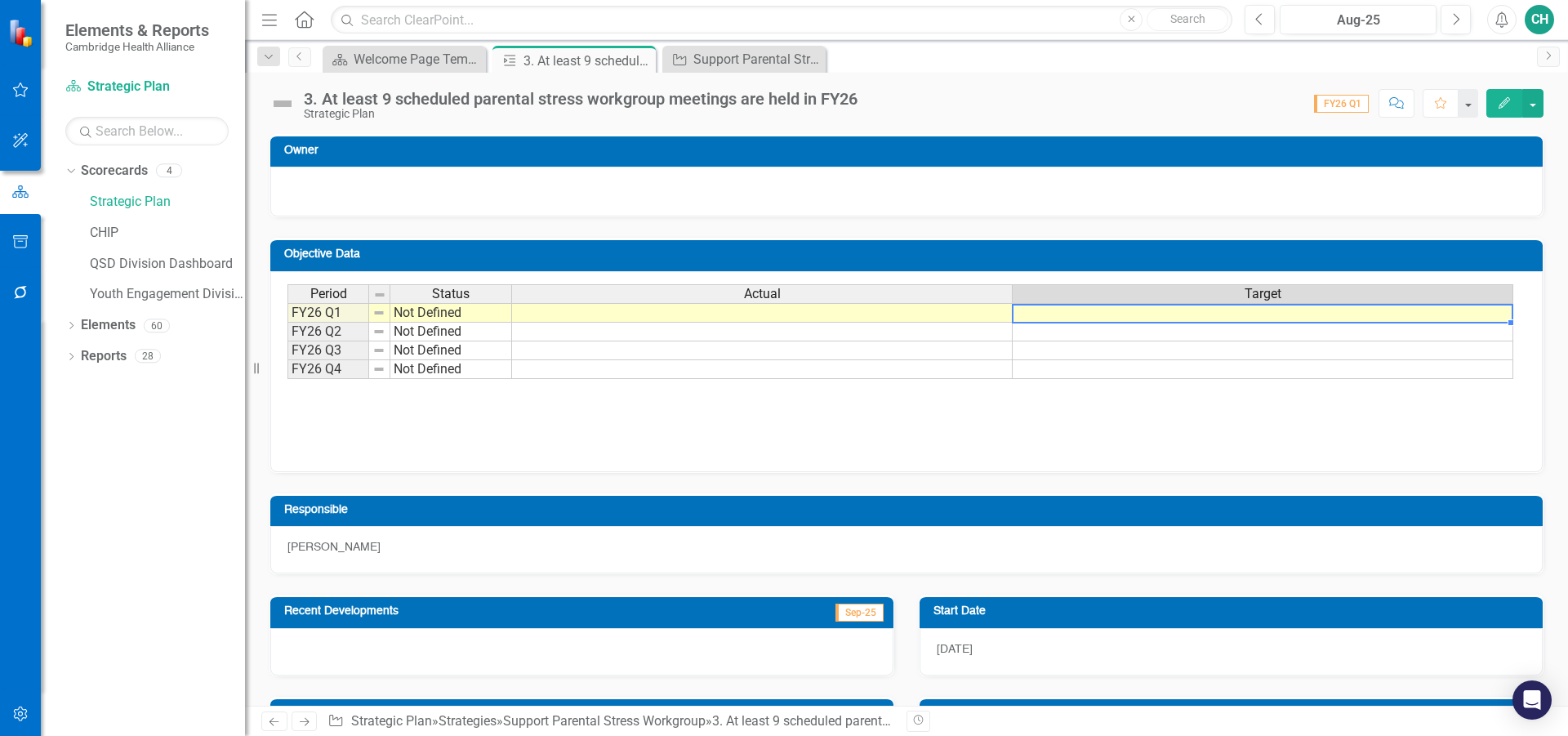
click at [1202, 308] on td at bounding box center [1262, 313] width 501 height 20
type textarea "9"
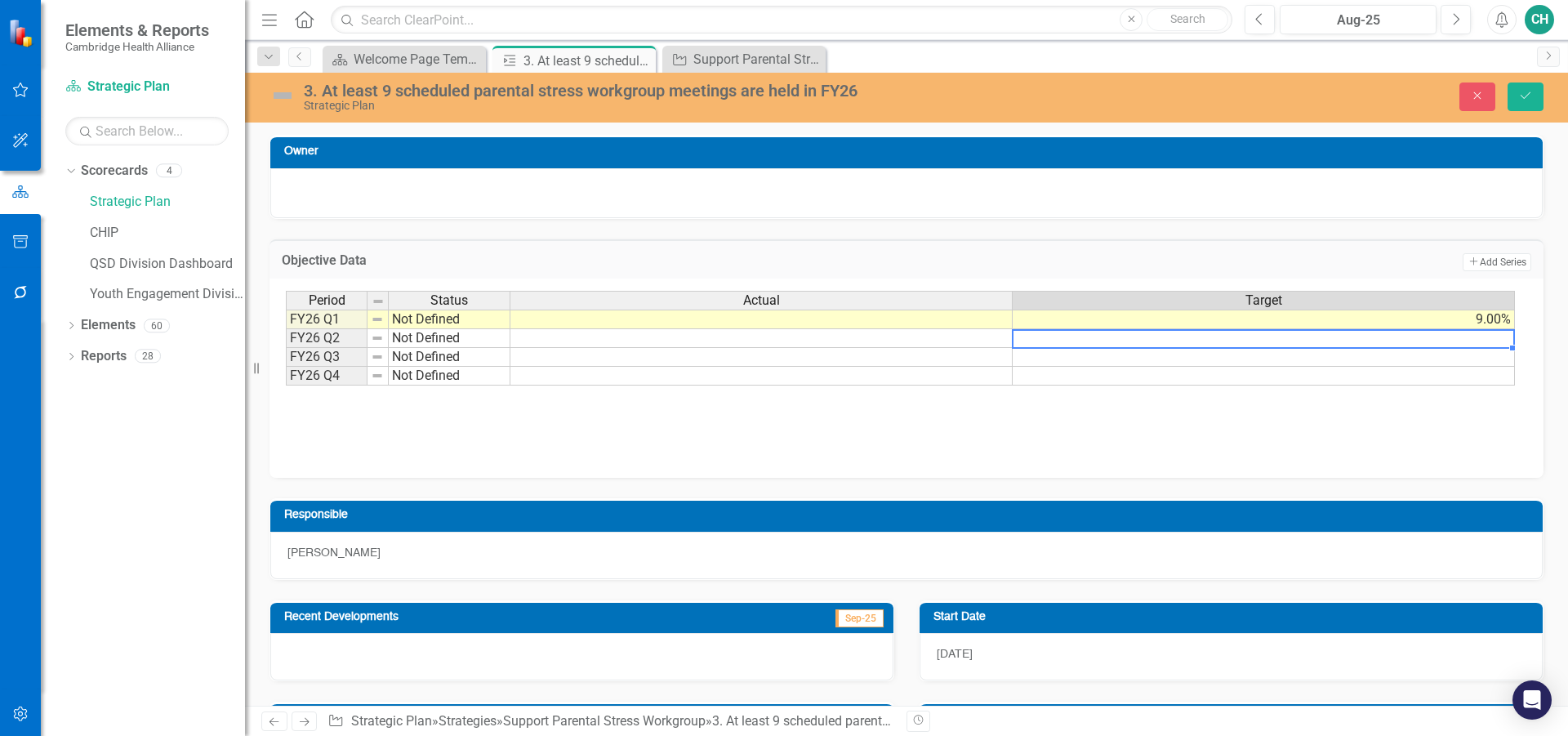
click at [1220, 323] on td "9.00%" at bounding box center [1263, 319] width 503 height 20
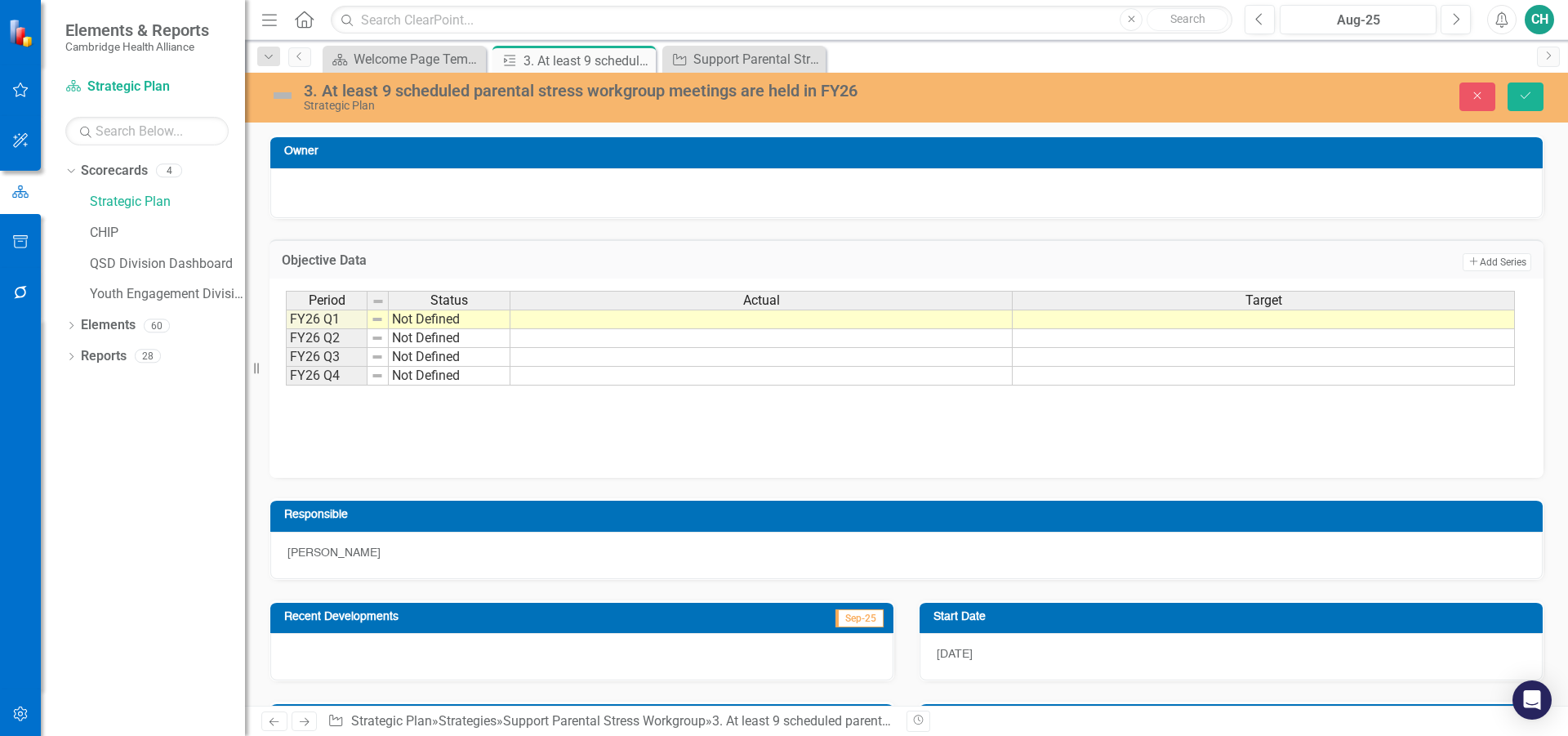
click at [1157, 445] on div "Period Status Actual Target FY26 Q1 Not Defined FY26 Q2 Not Defined FY26 Q3 Not…" at bounding box center [906, 372] width 1241 height 163
click at [1471, 99] on icon "Close" at bounding box center [1477, 96] width 15 height 11
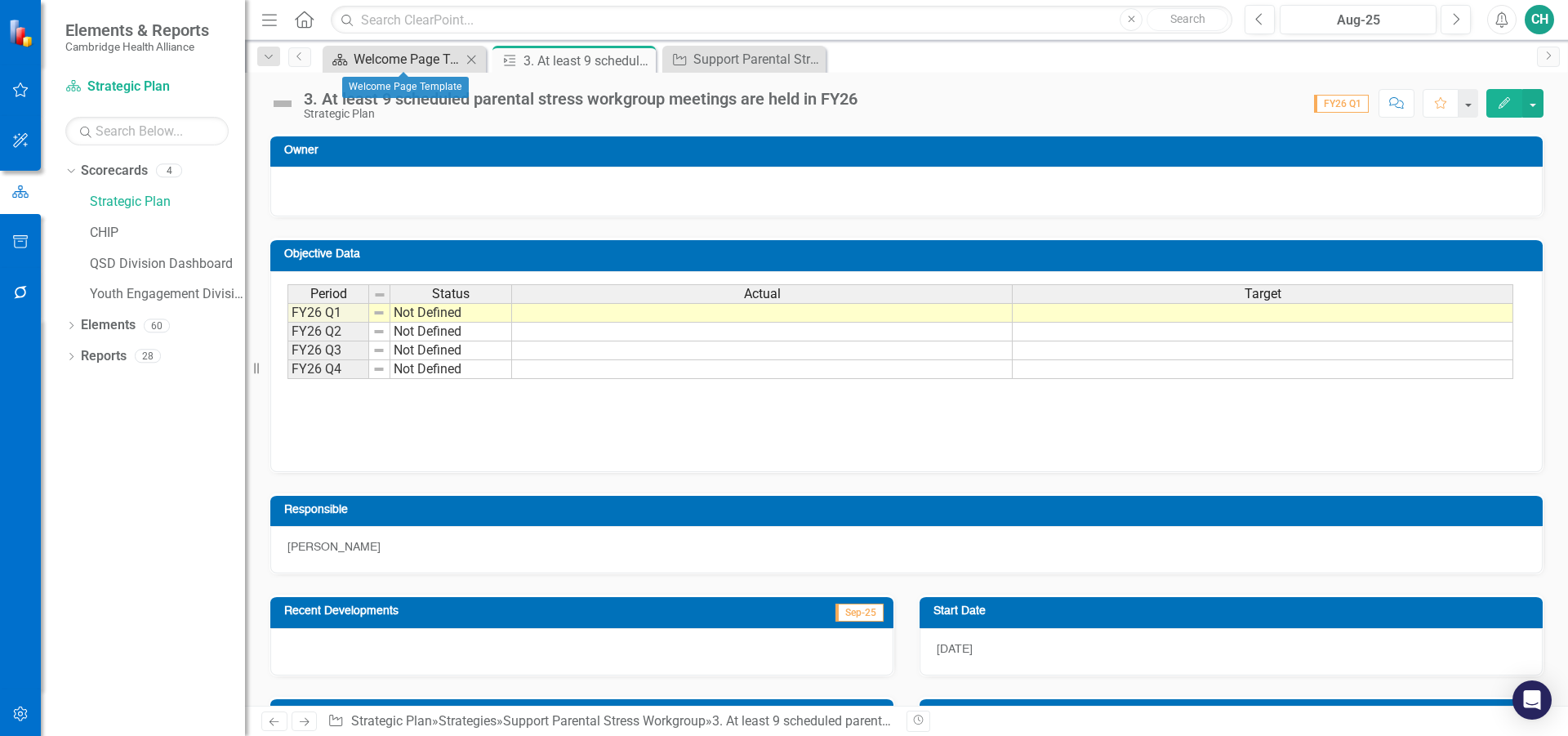
click at [429, 56] on div "Welcome Page Template" at bounding box center [408, 59] width 108 height 20
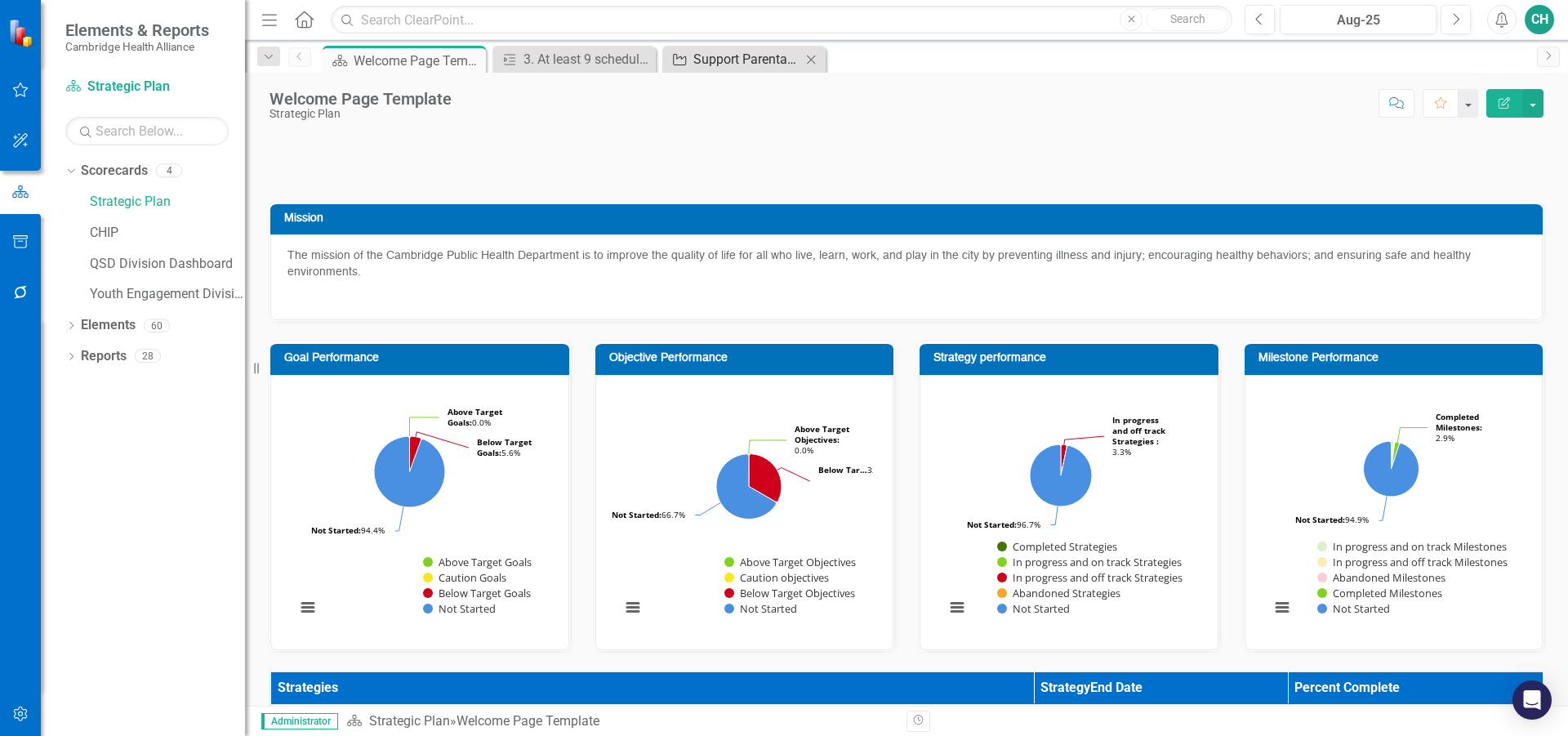
click at [729, 53] on div "Support Parental Stress Workgroup" at bounding box center [748, 59] width 108 height 20
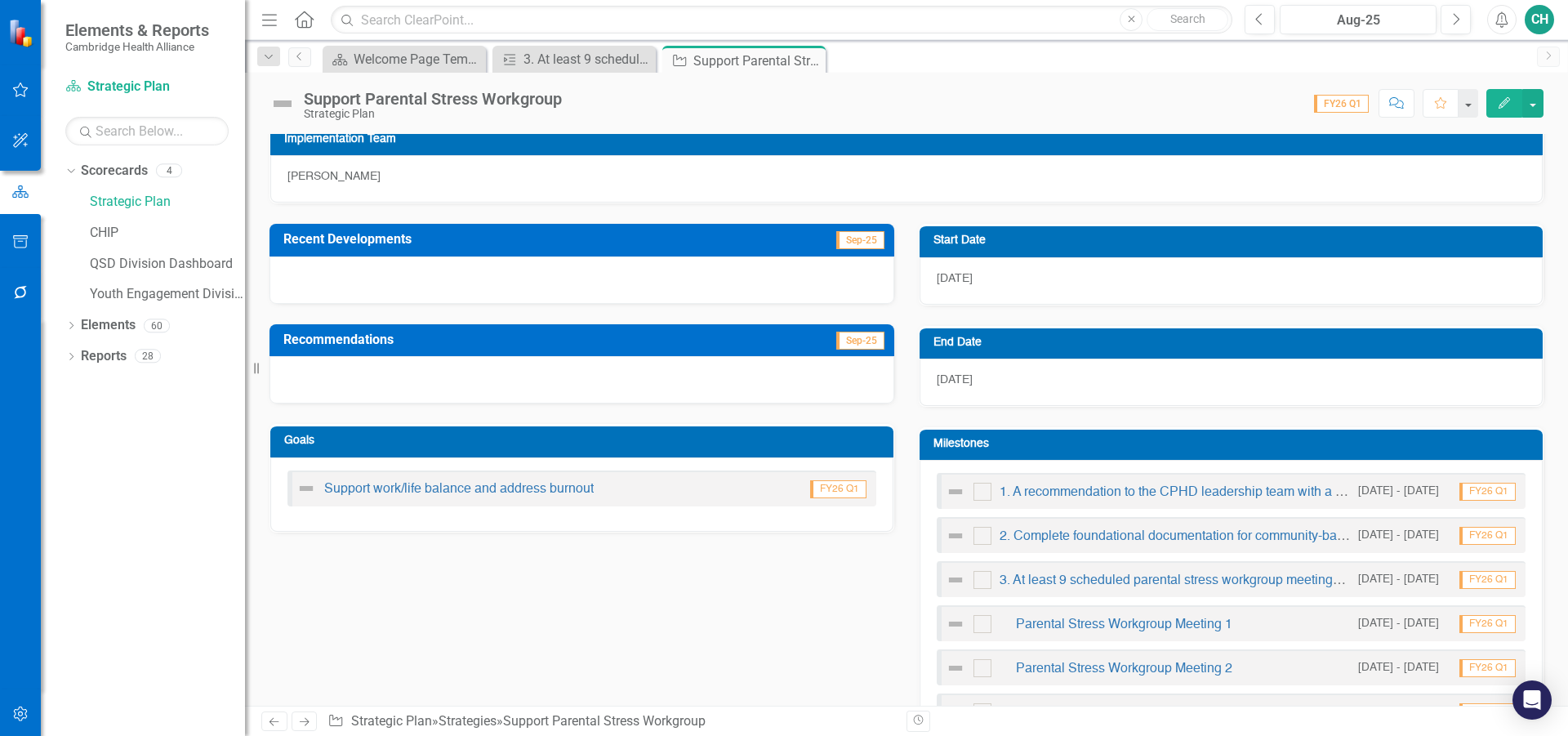
scroll to position [327, 0]
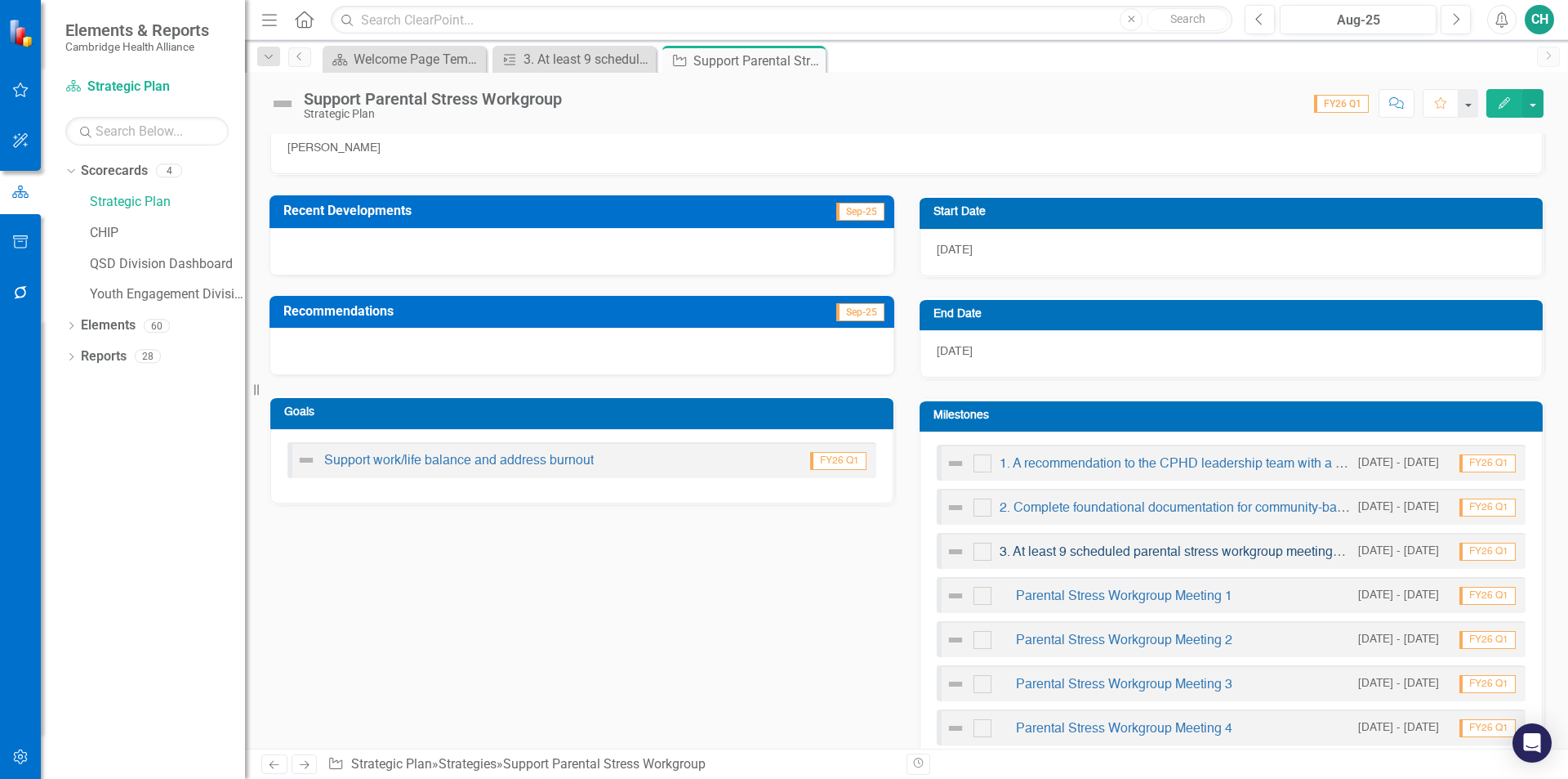
click at [1217, 548] on link "3. At least 9 scheduled parental stress workgroup meetings are held in FY26" at bounding box center [1219, 553] width 440 height 13
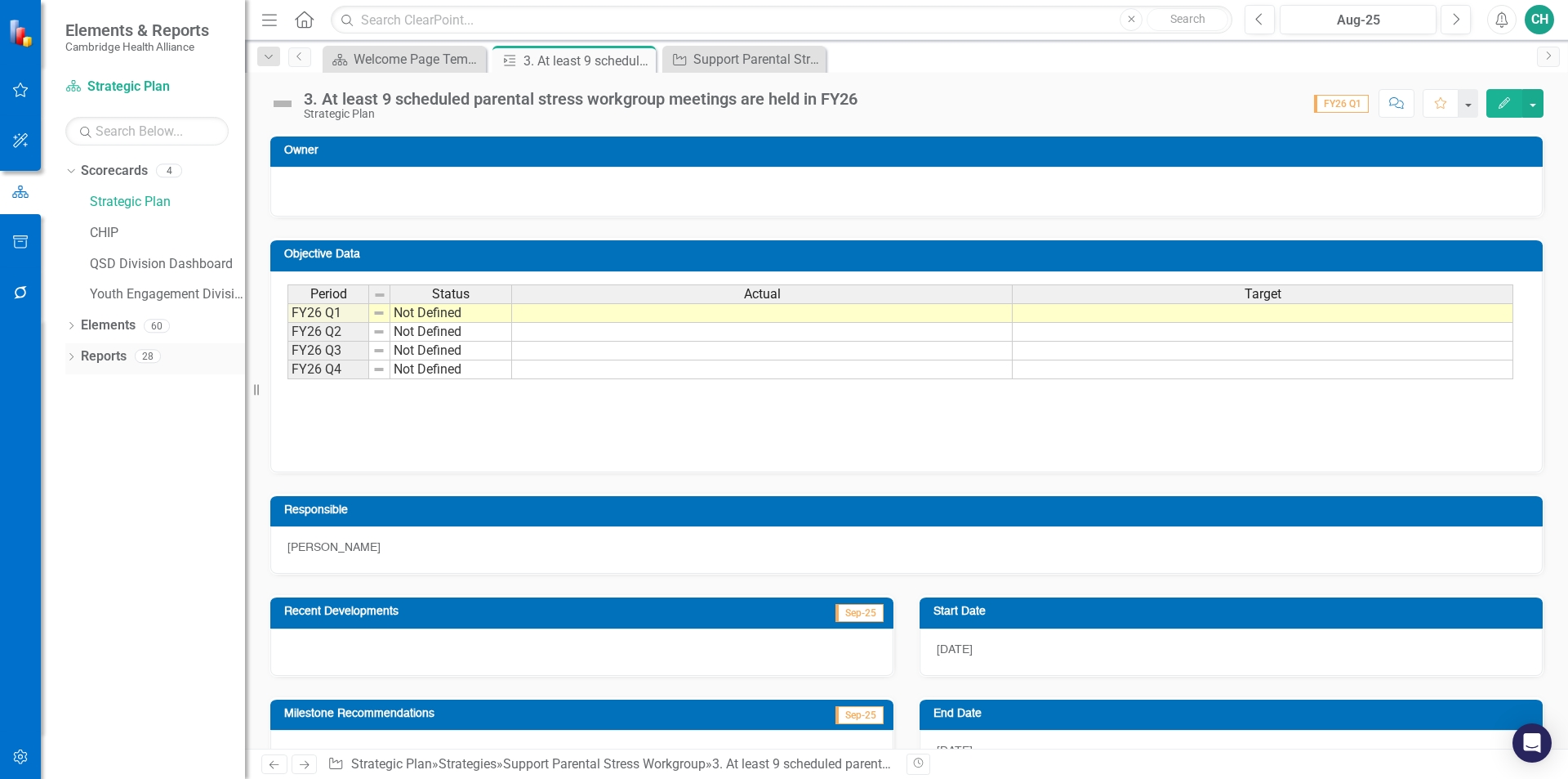
click at [74, 355] on icon "Dropdown" at bounding box center [71, 358] width 11 height 9
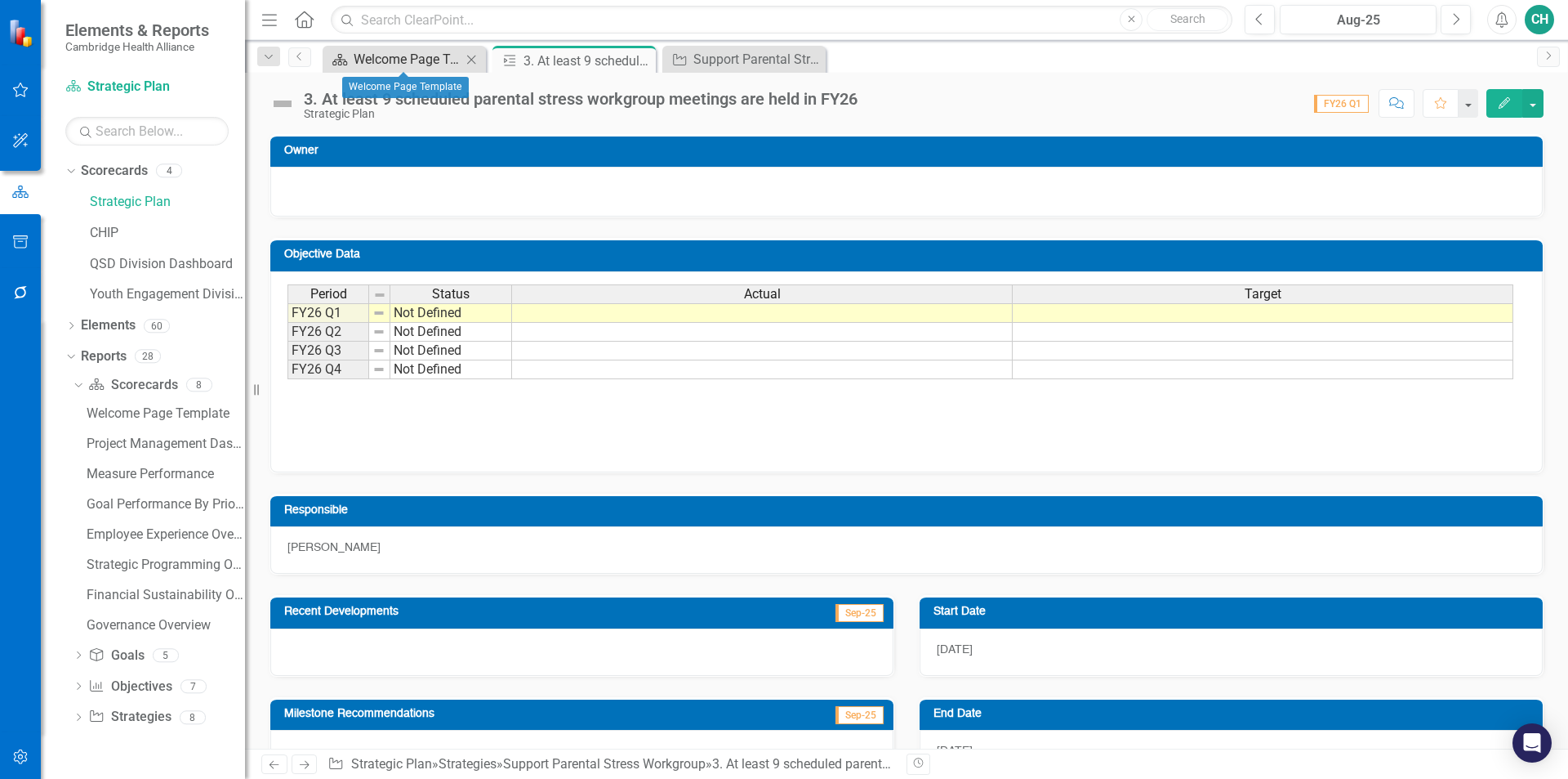
click at [452, 64] on div "Welcome Page Template" at bounding box center [408, 59] width 108 height 20
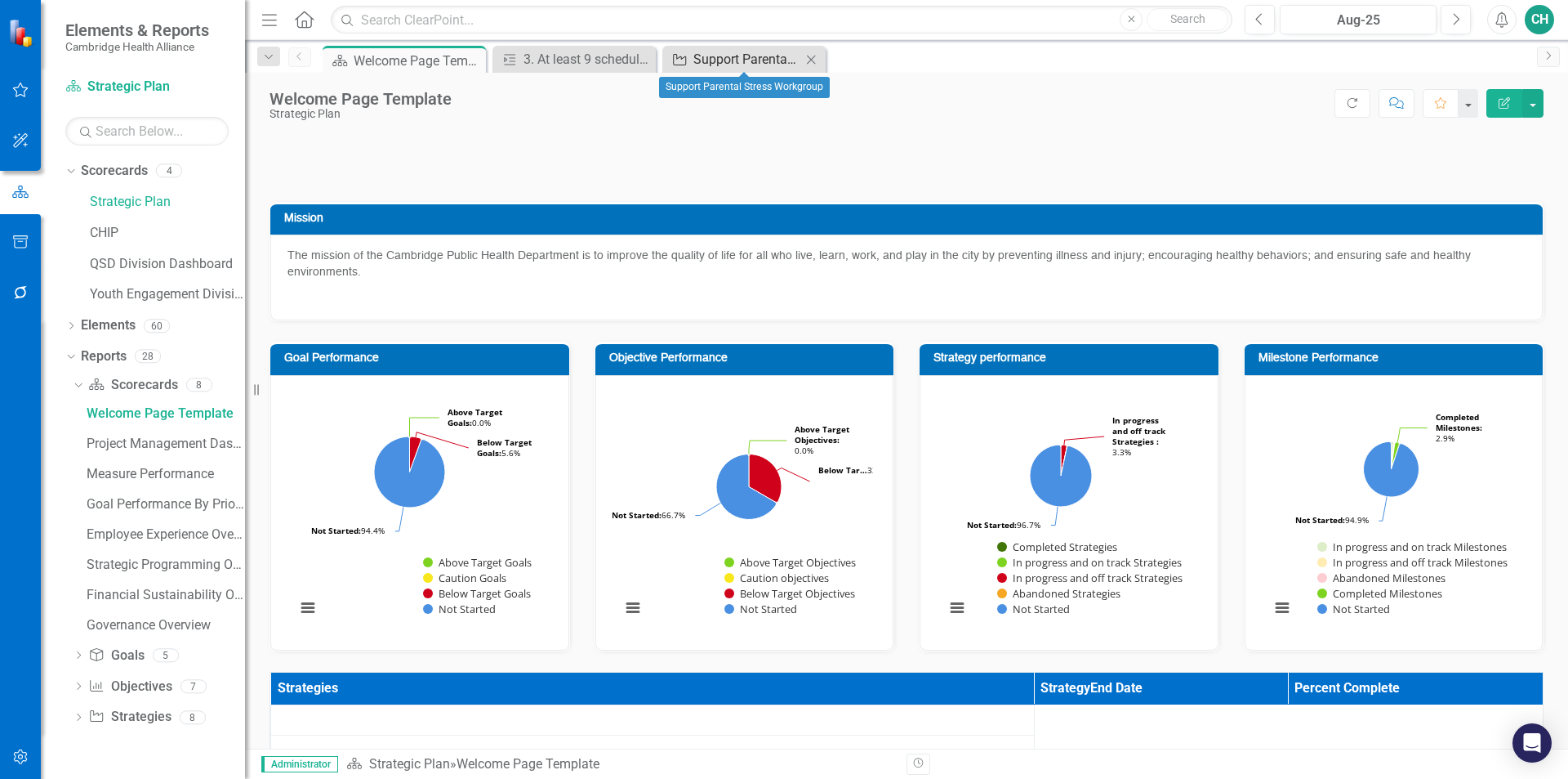
click at [707, 51] on div "Support Parental Stress Workgroup" at bounding box center [748, 59] width 108 height 20
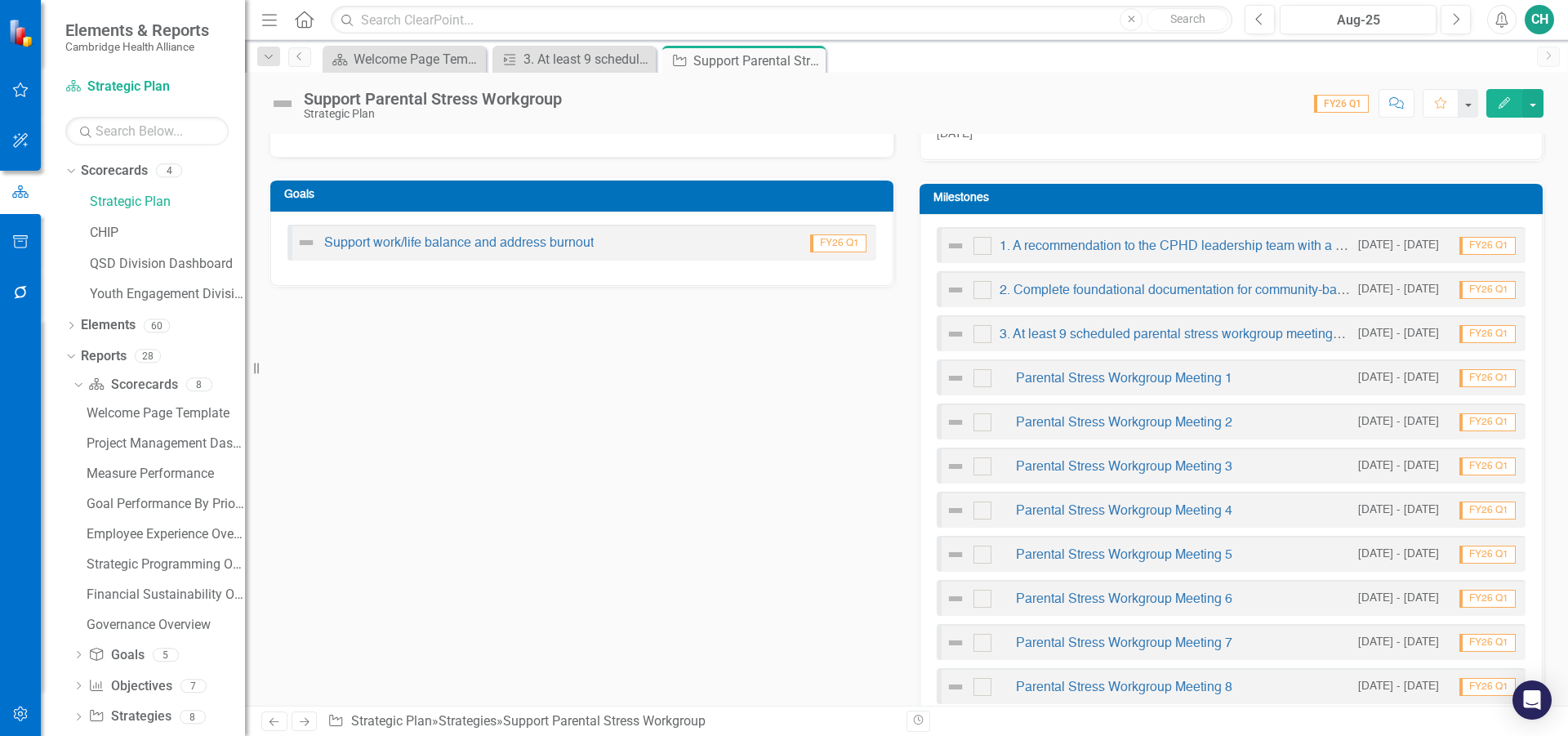
scroll to position [572, 0]
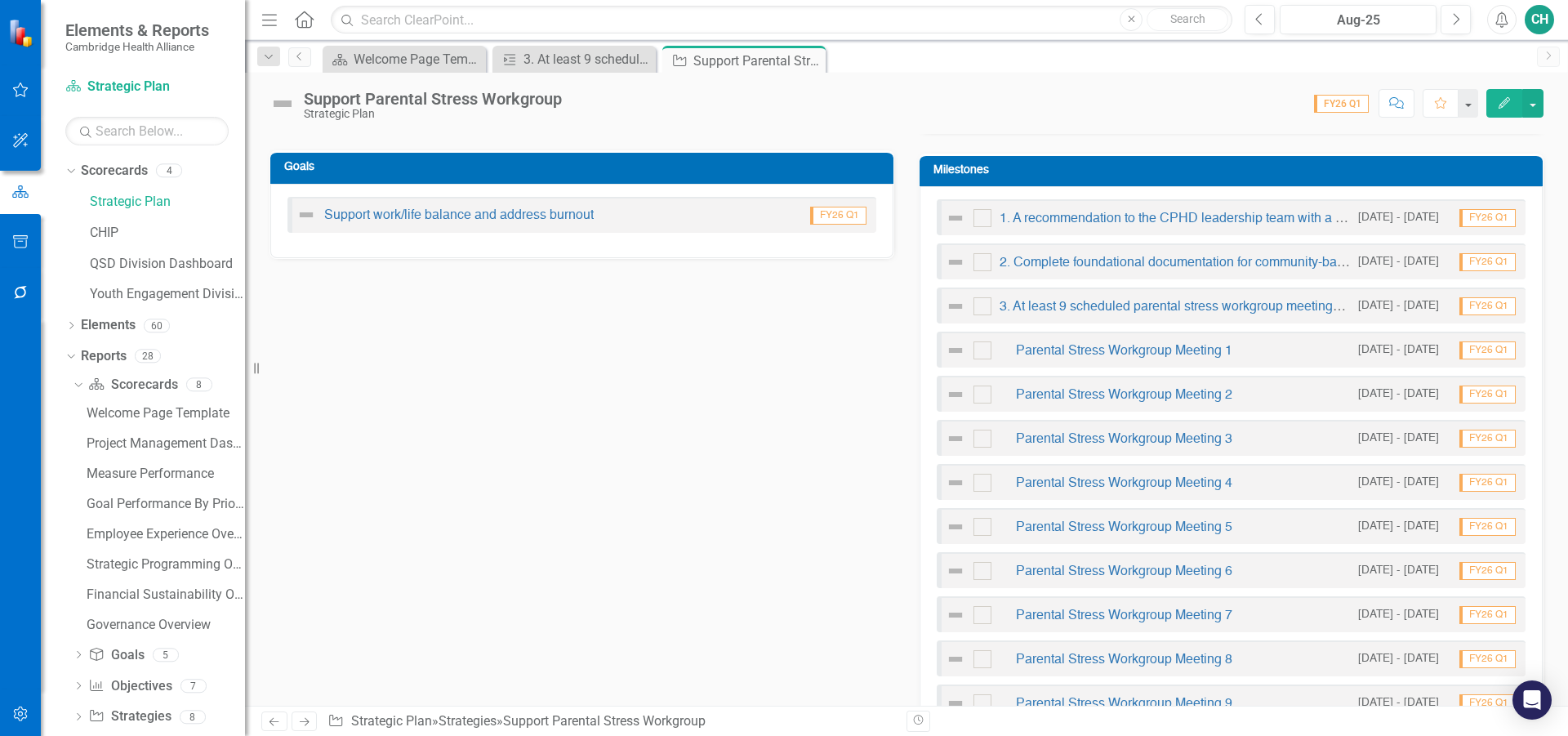
click at [1174, 314] on div "3. At least 9 scheduled parental stress workgroup meetings are held in FY26" at bounding box center [1147, 306] width 404 height 20
click at [1175, 306] on link "3. At least 9 scheduled parental stress workgroup meetings are held in FY26" at bounding box center [1219, 307] width 440 height 13
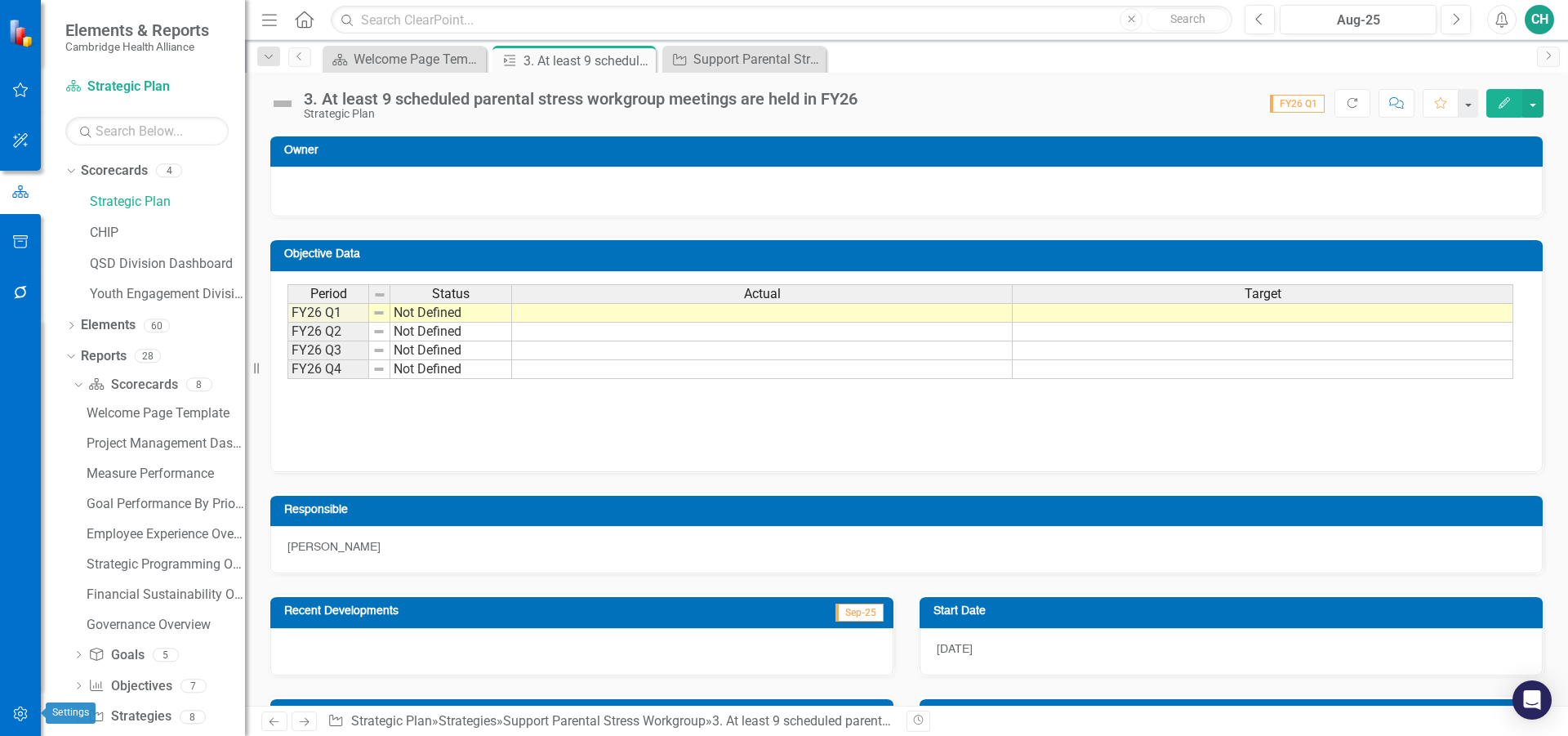
click at [19, 712] on icon "button" at bounding box center [20, 714] width 14 height 15
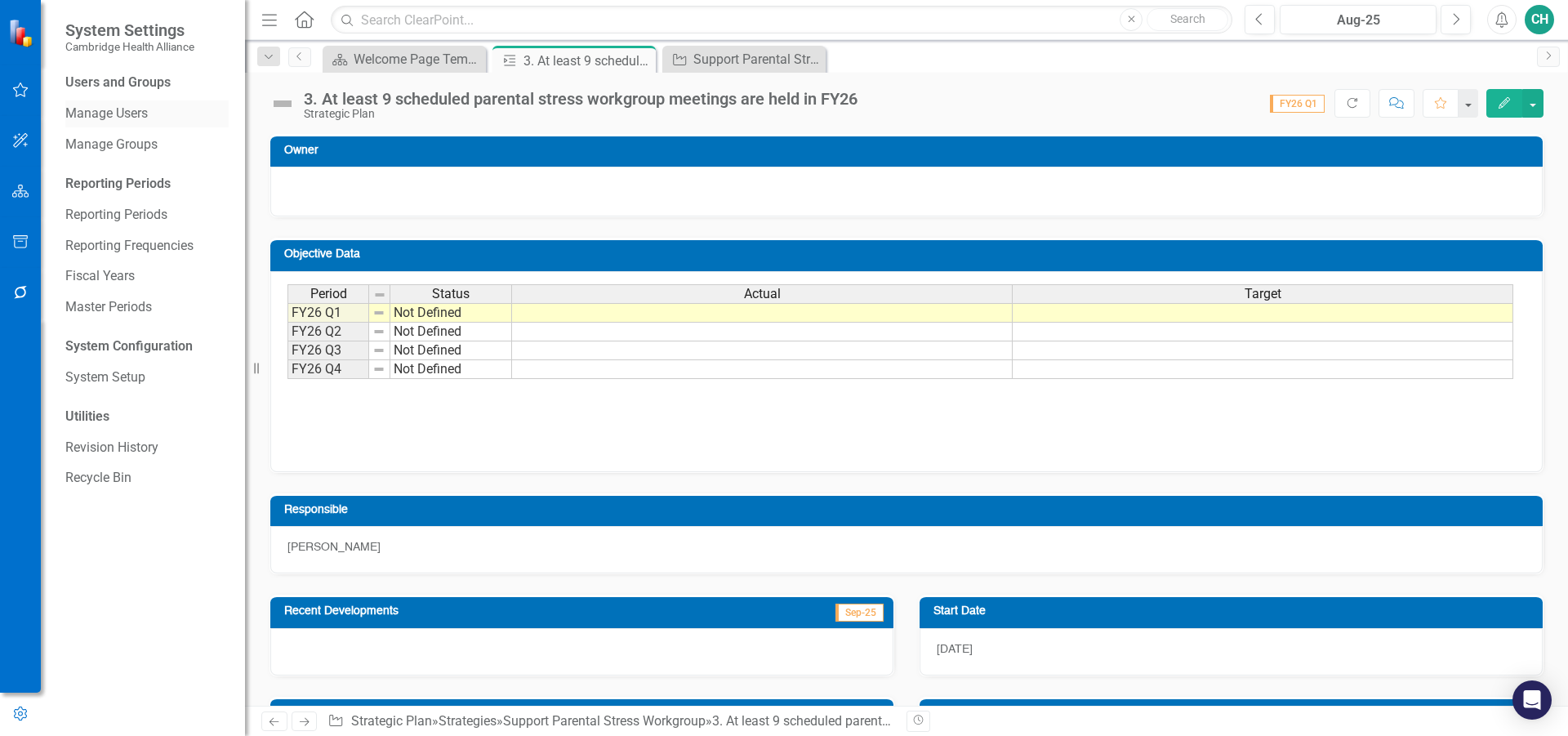
click at [120, 121] on link "Manage Users" at bounding box center [147, 114] width 163 height 19
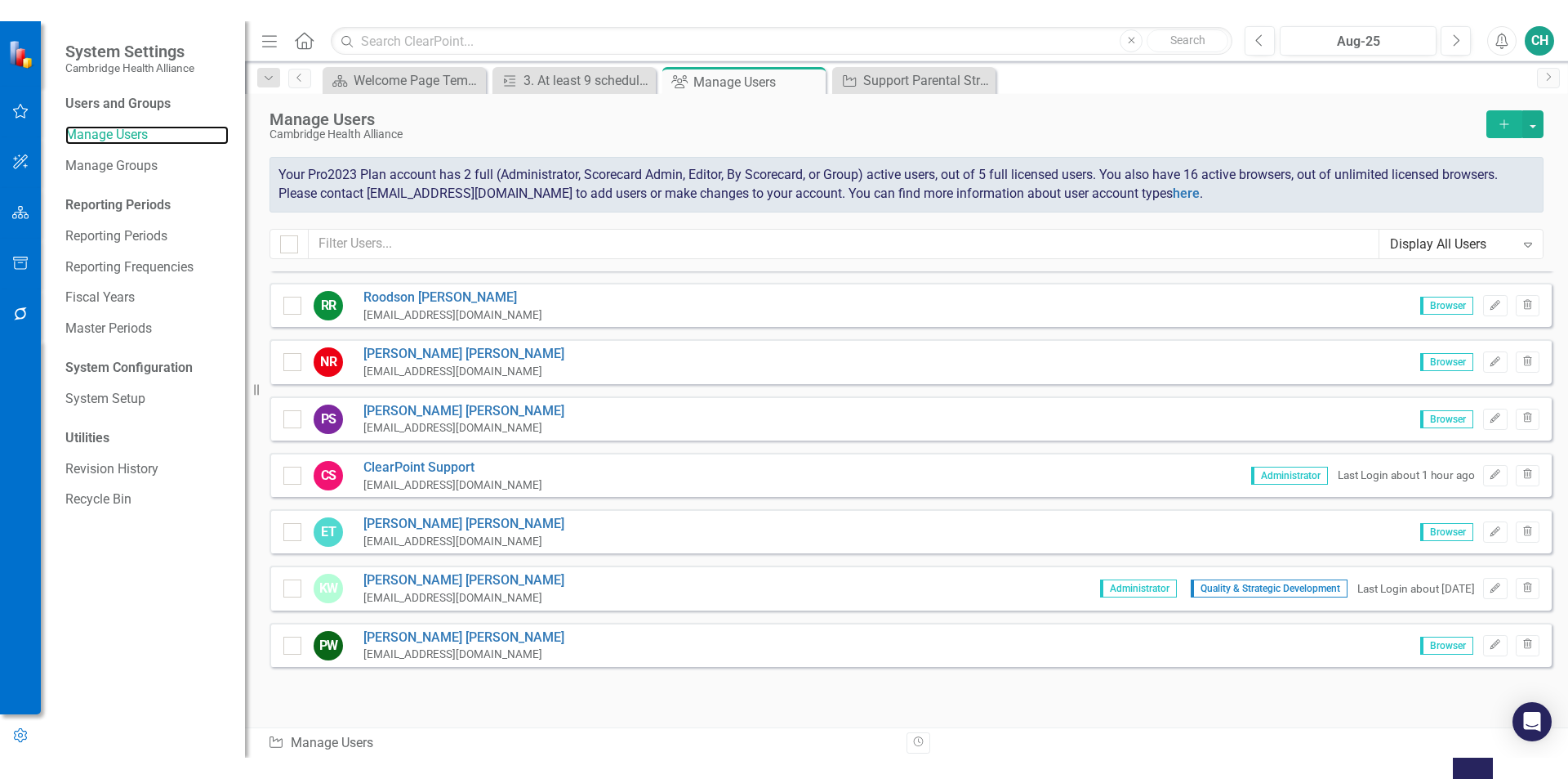
scroll to position [677, 0]
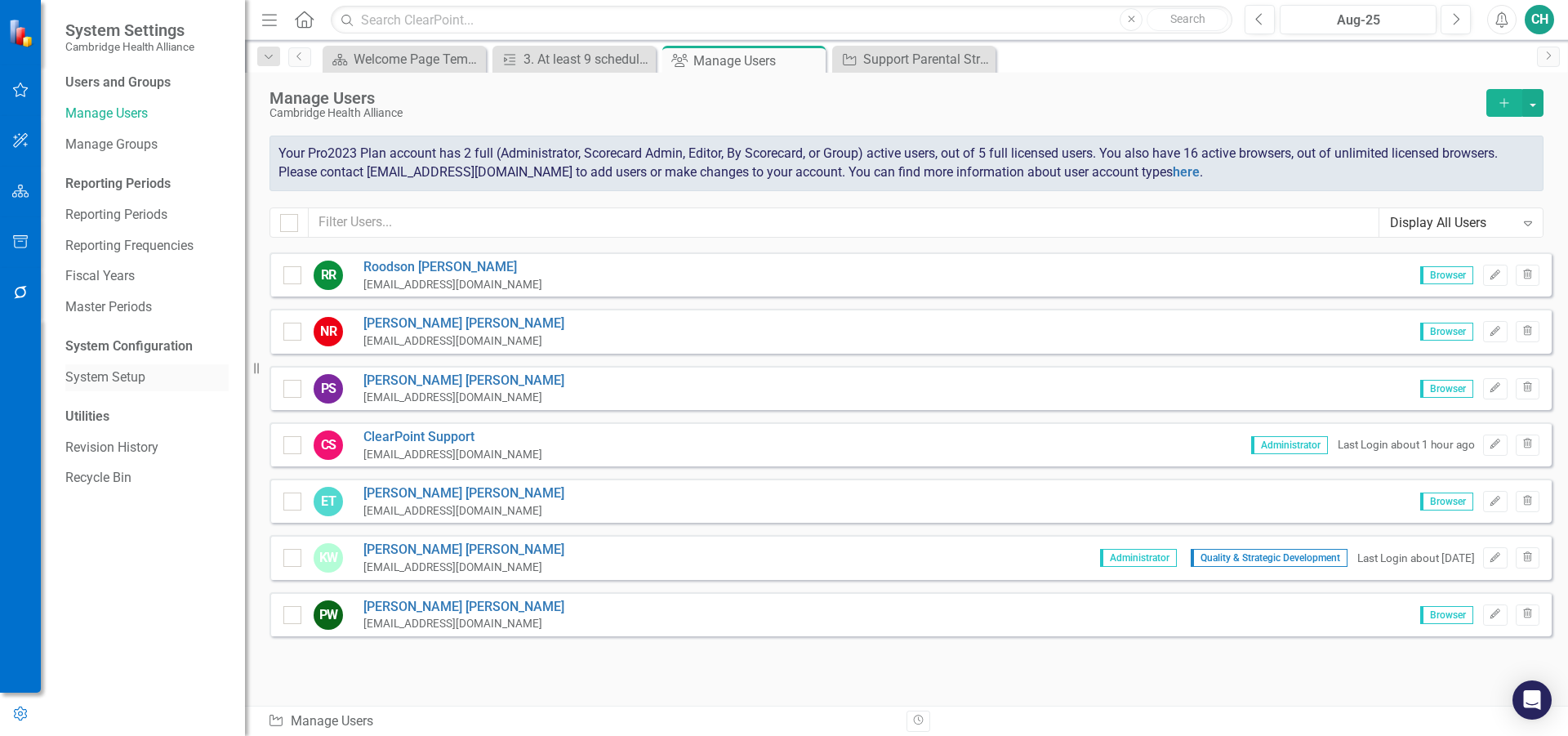
click at [114, 382] on link "System Setup" at bounding box center [147, 377] width 163 height 19
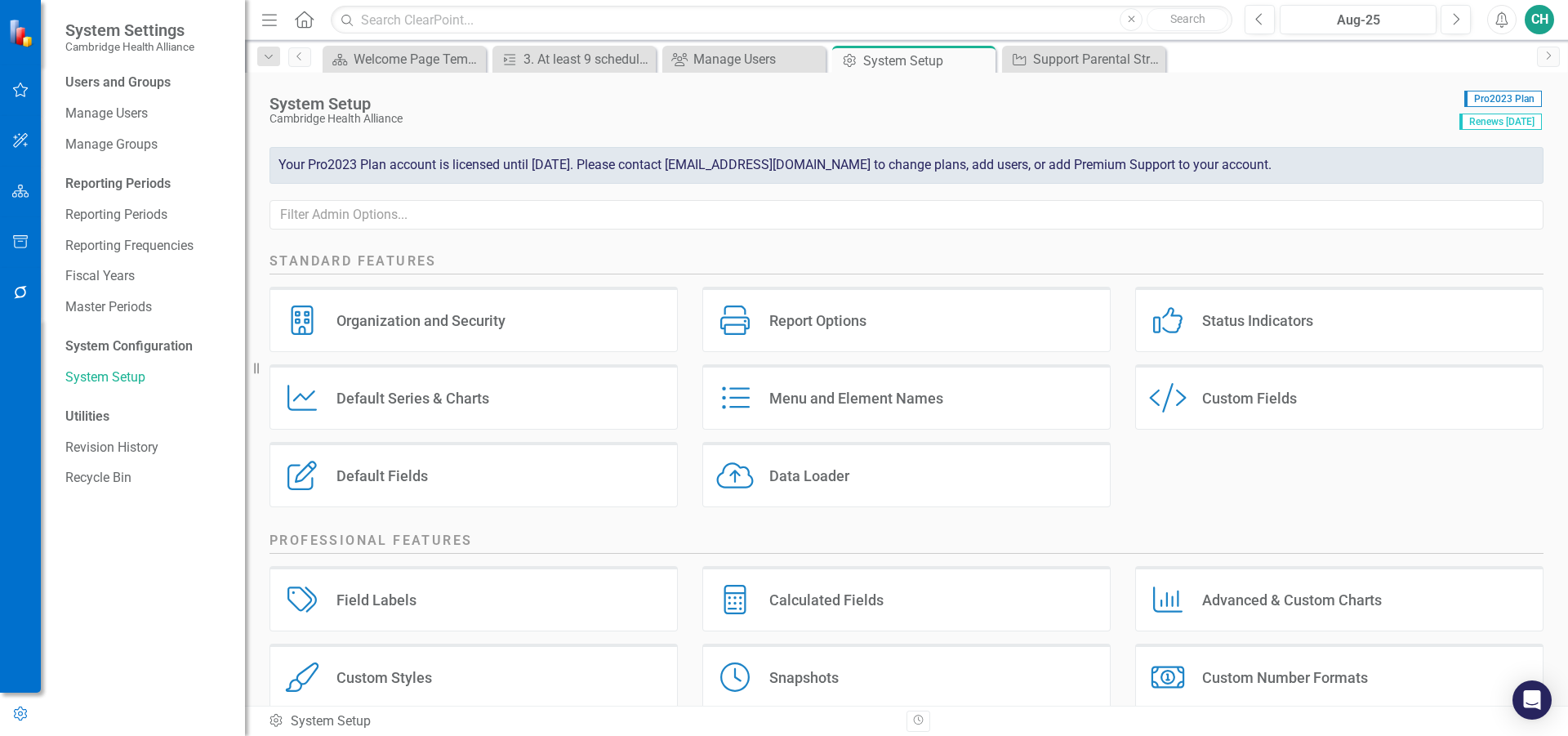
click at [832, 476] on div "Data Loader" at bounding box center [810, 475] width 80 height 19
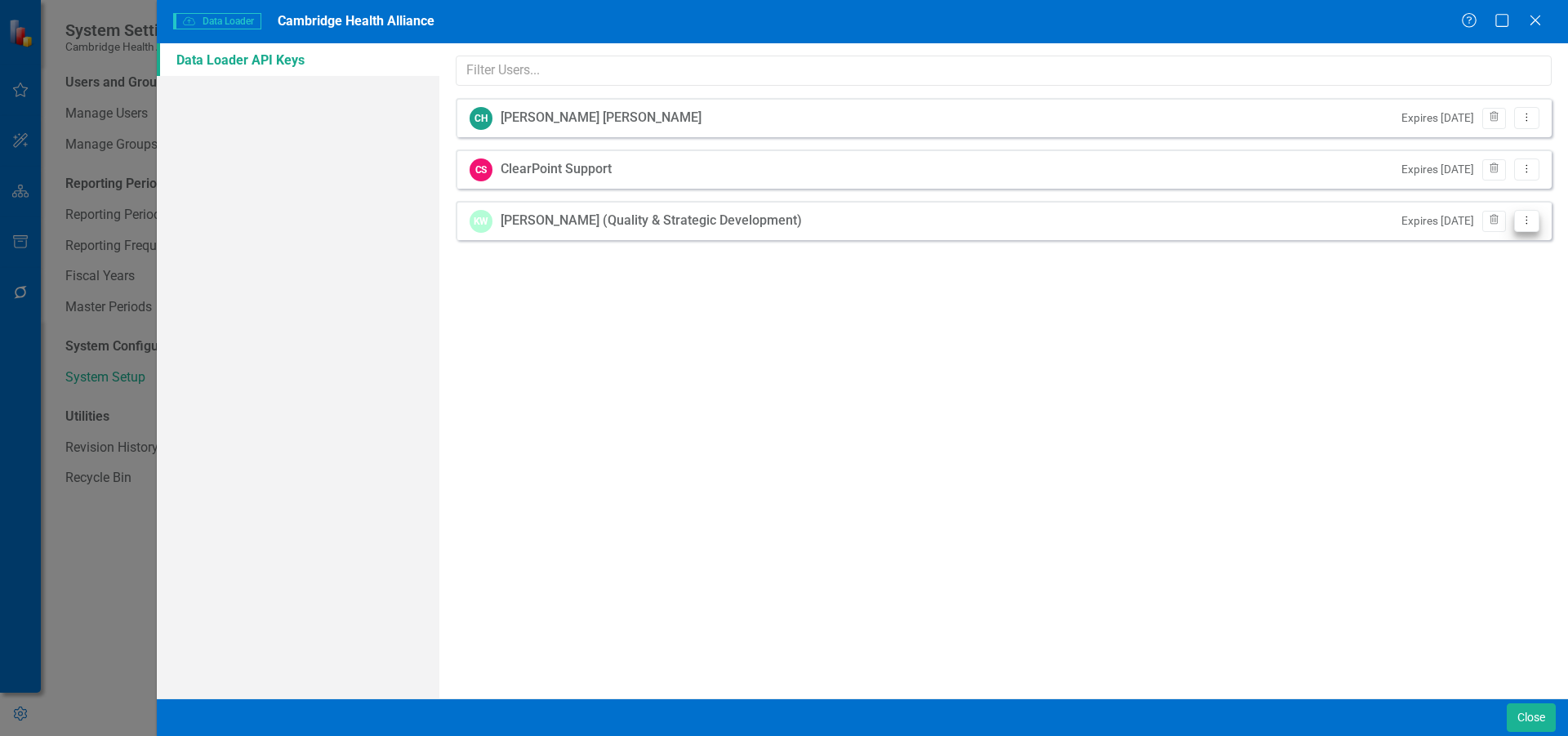
click at [1538, 229] on button "Dropdown Menu" at bounding box center [1526, 221] width 25 height 22
click at [1529, 119] on icon "Dropdown Menu" at bounding box center [1526, 117] width 14 height 11
click at [1503, 140] on link "API Key View API Key" at bounding box center [1474, 145] width 129 height 30
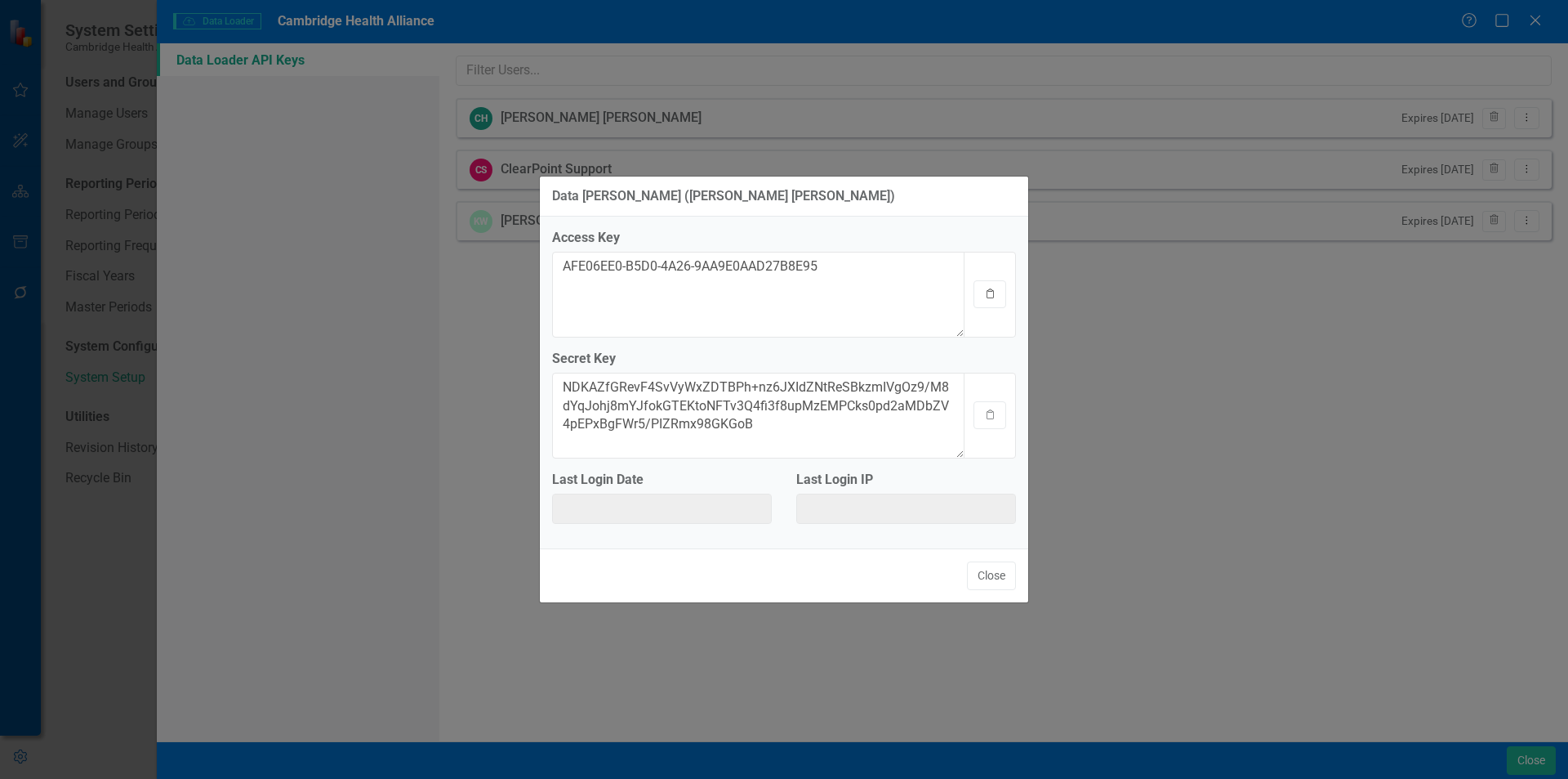
click at [997, 287] on button "Clipboard" at bounding box center [989, 294] width 33 height 28
click at [193, 607] on div "Data Loader ([PERSON_NAME] [PERSON_NAME]) Access Key AFE06EE0-B5D0-4A26-9AA9E0A…" at bounding box center [784, 389] width 1568 height 779
click at [991, 410] on icon "button" at bounding box center [989, 414] width 7 height 10
click at [981, 580] on button "Close" at bounding box center [991, 575] width 49 height 29
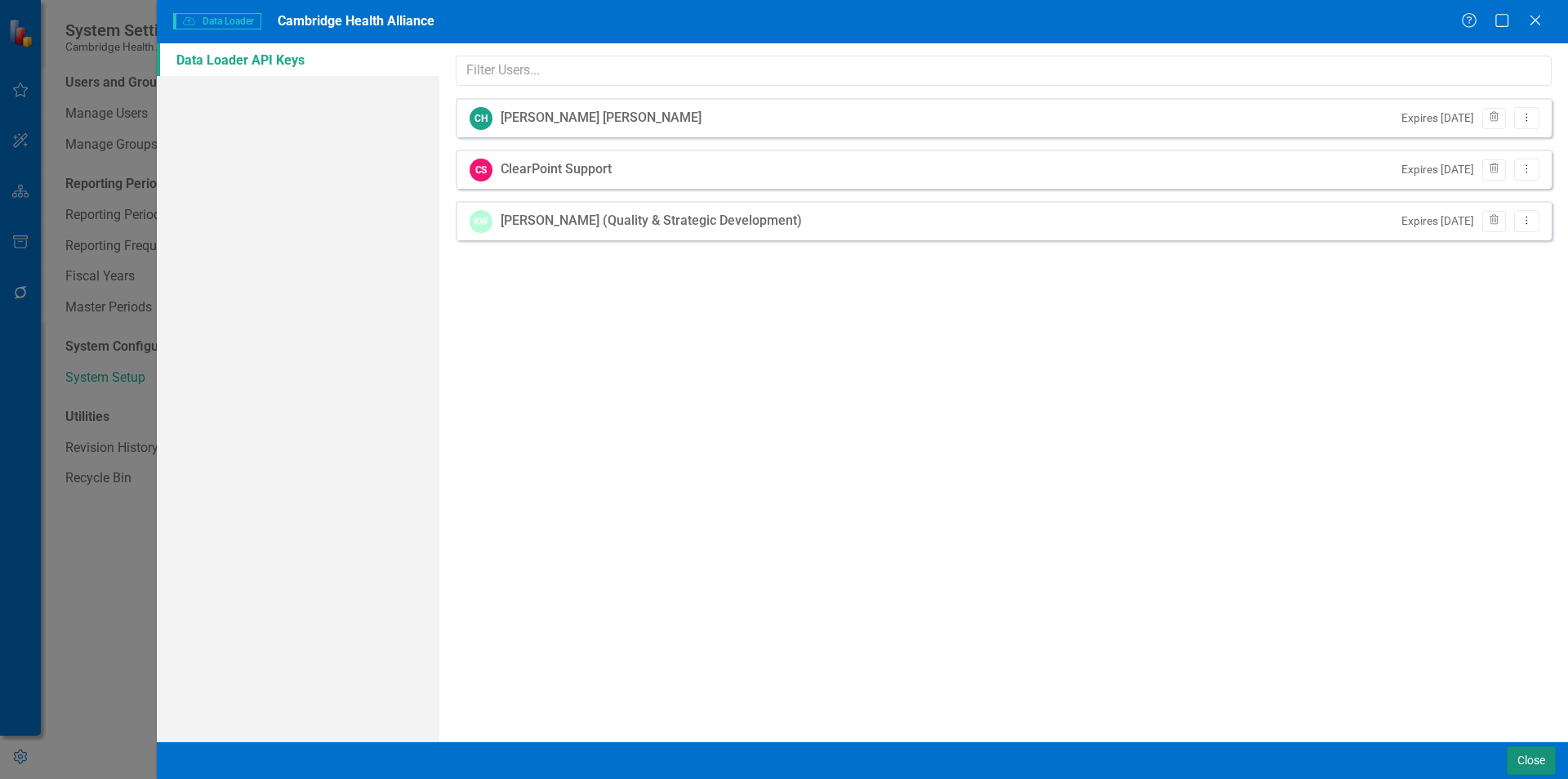
click at [1521, 762] on button "Close" at bounding box center [1531, 760] width 49 height 29
